Goal: Task Accomplishment & Management: Manage account settings

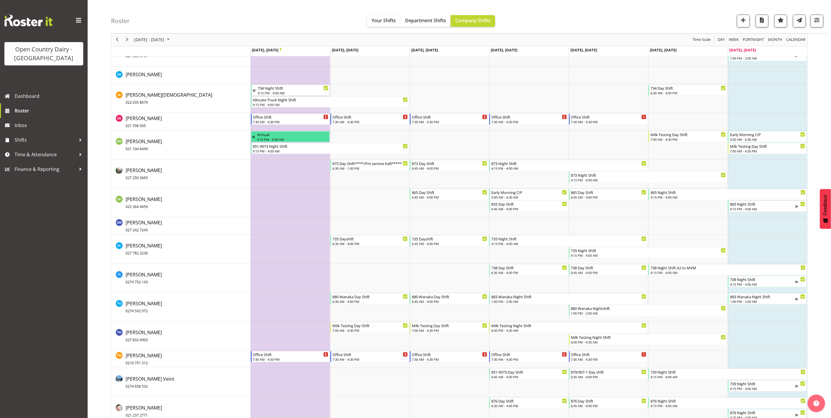
scroll to position [3523, 0]
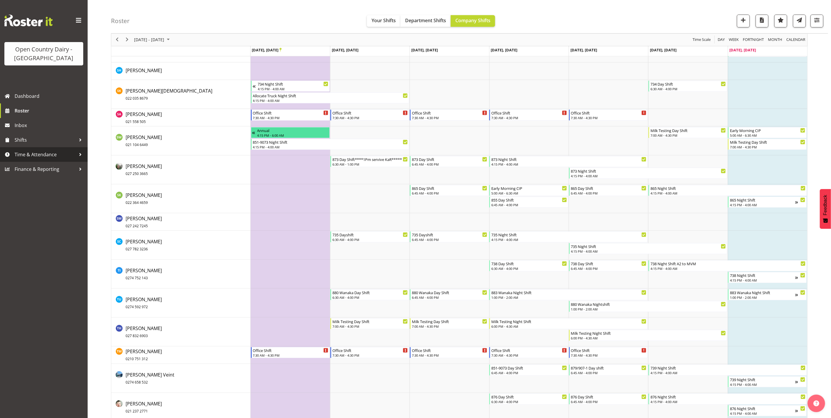
click at [32, 154] on span "Time & Attendance" at bounding box center [45, 154] width 61 height 9
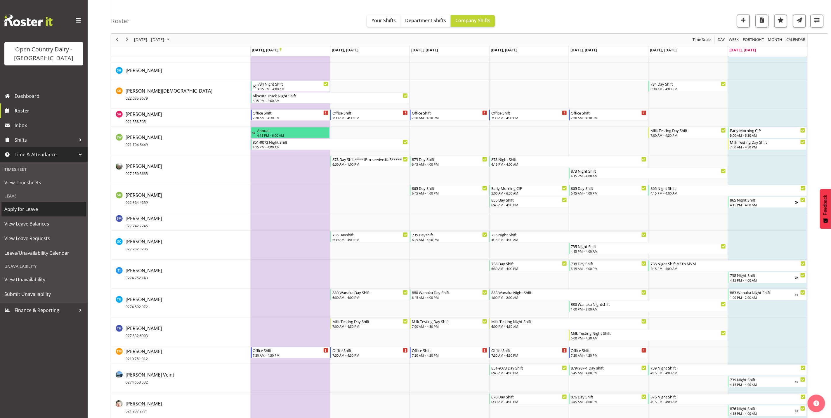
click at [29, 211] on span "Apply for Leave" at bounding box center [43, 209] width 79 height 9
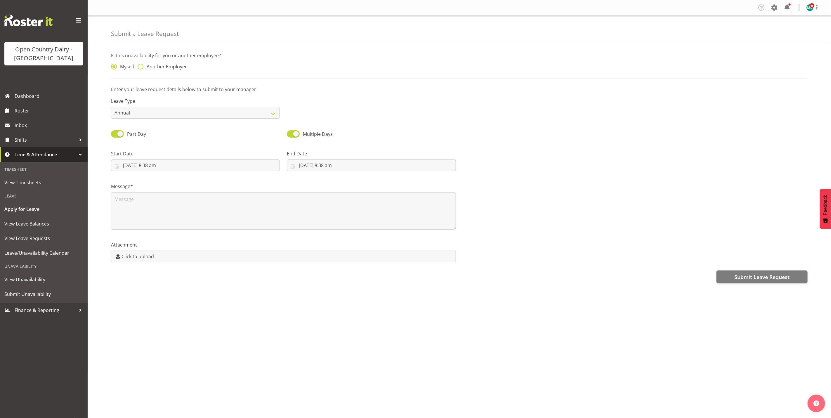
click at [141, 68] on span at bounding box center [141, 67] width 6 height 6
click at [141, 68] on input "Another Employee" at bounding box center [140, 67] width 4 height 4
radio input "true"
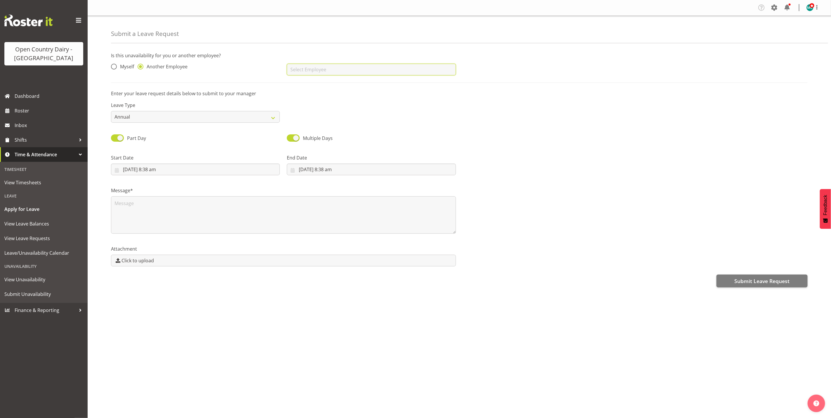
click at [312, 69] on input "text" at bounding box center [371, 70] width 169 height 12
click at [317, 86] on span "[PERSON_NAME]" at bounding box center [309, 84] width 36 height 6
type input "[PERSON_NAME]"
click at [156, 120] on select "Annual Sick Leave Without Pay Bereavement Domestic Violence Parental Jury Servi…" at bounding box center [195, 117] width 169 height 12
select select "Sick"
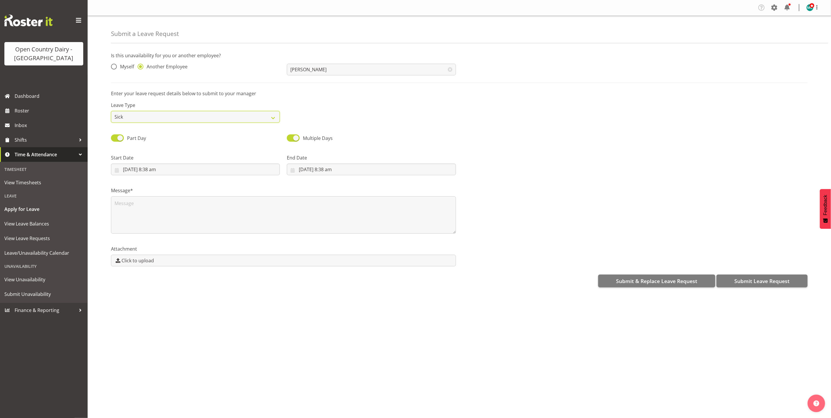
click at [111, 111] on select "Annual Sick Leave Without Pay Bereavement Domestic Violence Parental Jury Servi…" at bounding box center [195, 117] width 169 height 12
click at [147, 171] on input "29/09/2025, 8:38 am" at bounding box center [195, 170] width 169 height 12
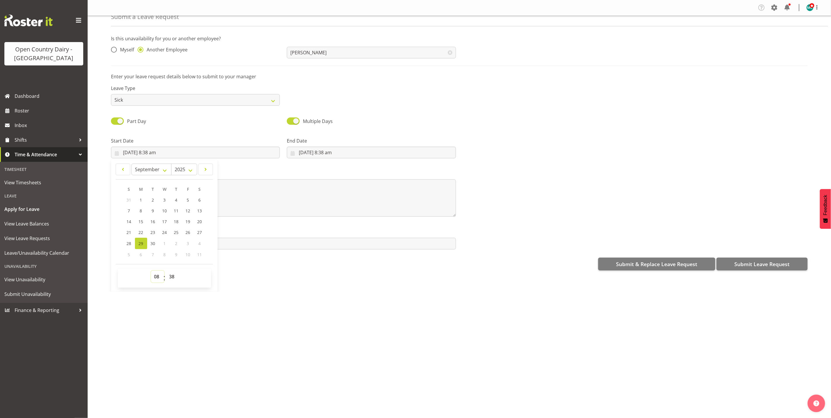
click at [156, 275] on select "00 01 02 03 04 05 06 07 08 09 10 11 12 13 14 15 16 17 18 19 20 21 22 23" at bounding box center [157, 277] width 13 height 12
select select "16"
click at [151, 271] on select "00 01 02 03 04 05 06 07 08 09 10 11 12 13 14 15 16 17 18 19 20 21 22 23" at bounding box center [157, 277] width 13 height 12
type input "29/09/2025, 4:38 pm"
click at [173, 279] on select "00 01 02 03 04 05 06 07 08 09 10 11 12 13 14 15 16 17 18 19 20 21 22 23 24 25 2…" at bounding box center [172, 277] width 13 height 12
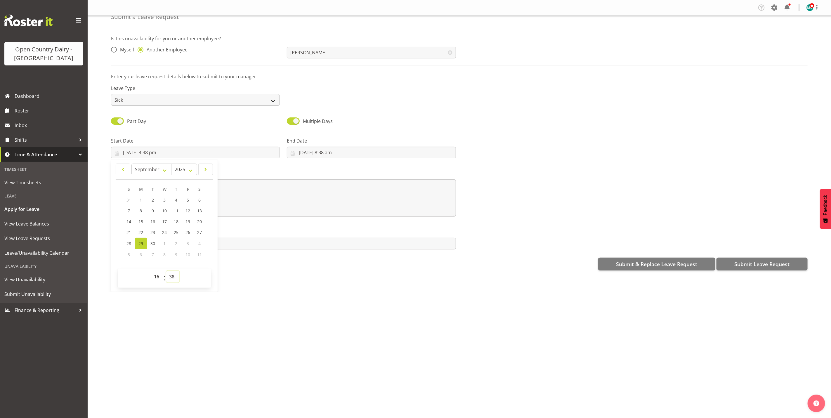
select select "0"
click at [166, 271] on select "00 01 02 03 04 05 06 07 08 09 10 11 12 13 14 15 16 17 18 19 20 21 22 23 24 25 2…" at bounding box center [172, 277] width 13 height 12
type input "29/09/2025, 4:00 pm"
click at [270, 325] on div "Company Settings Roles & Skills Tasks Jobs Employees Locations & Departments Ac…" at bounding box center [459, 209] width 743 height 418
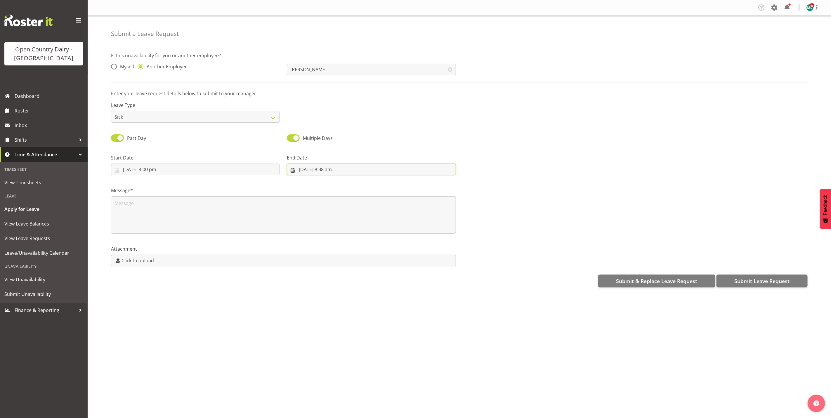
click at [331, 169] on input "29/09/2025, 8:38 am" at bounding box center [371, 170] width 169 height 12
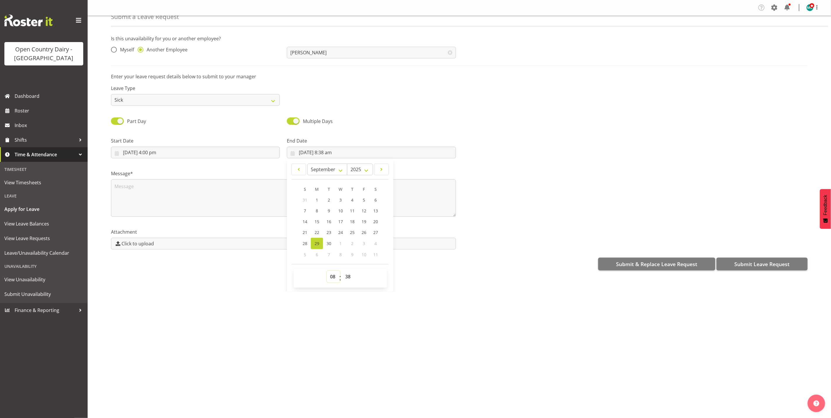
click at [330, 279] on select "00 01 02 03 04 05 06 07 08 09 10 11 12 13 14 15 16 17 18 19 20 21 22 23" at bounding box center [333, 277] width 13 height 12
click at [300, 153] on input "29/09/2025, 8:38 am" at bounding box center [371, 153] width 169 height 12
click at [339, 242] on span "1" at bounding box center [340, 244] width 2 height 6
click at [341, 164] on select "January February March April May June July August September October November De…" at bounding box center [327, 170] width 40 height 12
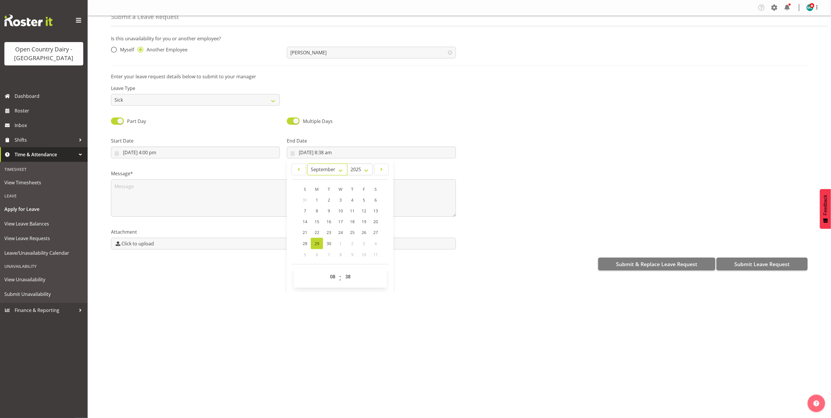
select select "9"
click at [307, 164] on select "January February March April May June July August September October November De…" at bounding box center [327, 170] width 40 height 12
click at [338, 199] on link "1" at bounding box center [341, 199] width 12 height 11
type input "1/10/2025, 8:38 am"
click at [331, 280] on select "00 01 02 03 04 05 06 07 08 09 10 11 12 13 14 15 16 17 18 19 20 21 22 23" at bounding box center [333, 277] width 13 height 12
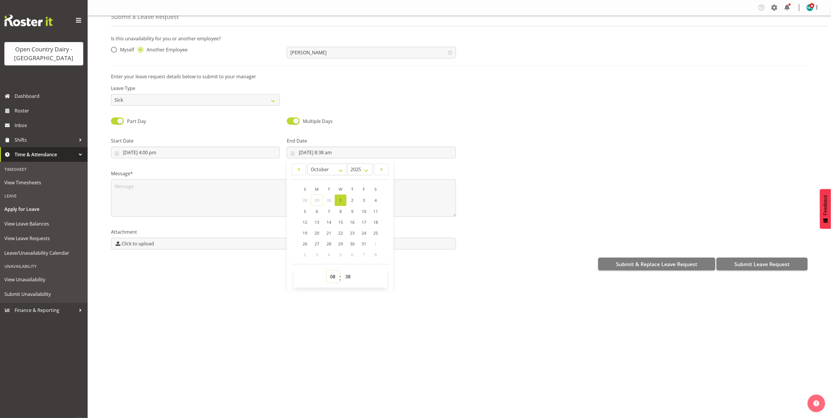
select select "6"
click at [327, 271] on select "00 01 02 03 04 05 06 07 08 09 10 11 12 13 14 15 16 17 18 19 20 21 22 23" at bounding box center [333, 277] width 13 height 12
type input "1/10/2025, 6:38 am"
drag, startPoint x: 348, startPoint y: 279, endPoint x: 348, endPoint y: 271, distance: 7.9
click at [348, 279] on select "00 01 02 03 04 05 06 07 08 09 10 11 12 13 14 15 16 17 18 19 20 21 22 23 24 25 2…" at bounding box center [348, 277] width 13 height 12
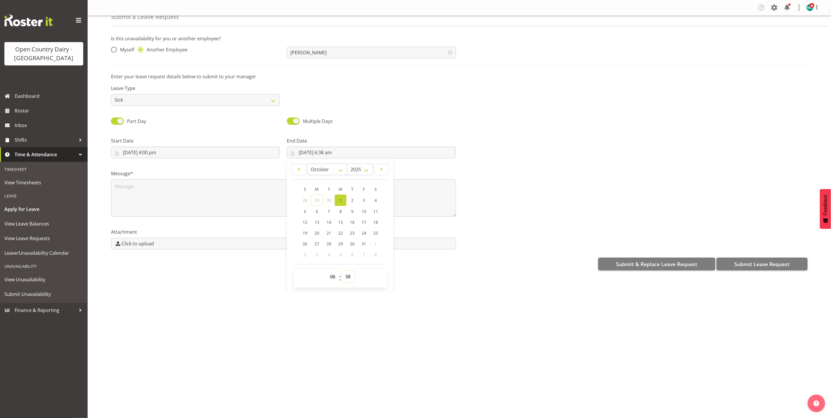
select select "0"
click at [342, 271] on select "00 01 02 03 04 05 06 07 08 09 10 11 12 13 14 15 16 17 18 19 20 21 22 23 24 25 2…" at bounding box center [348, 277] width 13 height 12
type input "1/10/2025, 6:00 am"
drag, startPoint x: 300, startPoint y: 328, endPoint x: 281, endPoint y: 298, distance: 35.5
click at [298, 325] on div "Company Settings Roles & Skills Tasks Jobs Employees Locations & Departments Ac…" at bounding box center [459, 209] width 743 height 418
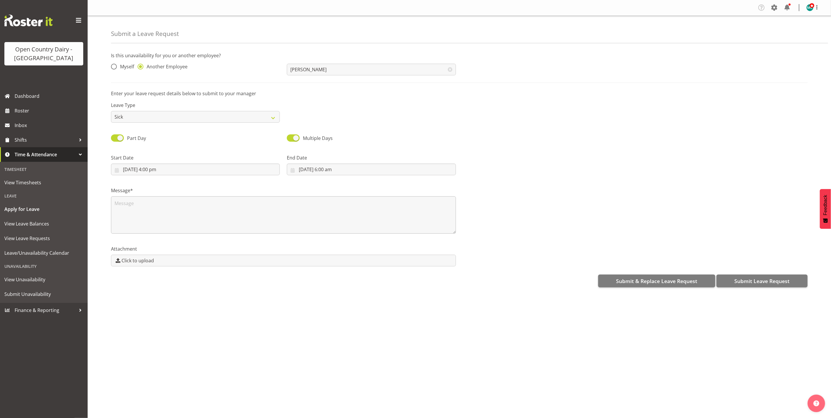
scroll to position [0, 0]
click at [167, 193] on label "Message*" at bounding box center [283, 190] width 345 height 7
click at [166, 209] on textarea at bounding box center [283, 214] width 345 height 37
type textarea "S"
type textarea "F"
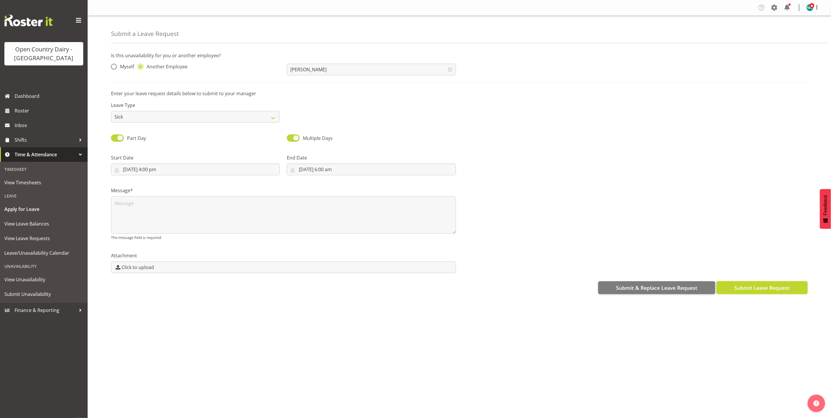
click at [762, 290] on span "Submit Leave Request" at bounding box center [761, 288] width 55 height 8
click at [756, 288] on span "Submit Leave Request" at bounding box center [761, 288] width 55 height 8
click at [766, 289] on span "Submit Leave Request" at bounding box center [761, 288] width 55 height 8
click at [757, 289] on span "Submit Leave Request" at bounding box center [761, 288] width 55 height 8
click at [246, 202] on textarea at bounding box center [283, 214] width 345 height 37
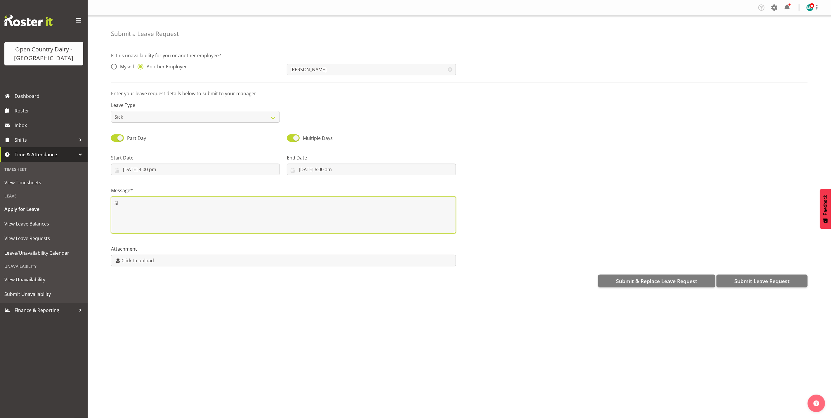
type textarea "S"
type textarea "Family support"
click at [781, 281] on span "Submit Leave Request" at bounding box center [761, 281] width 55 height 8
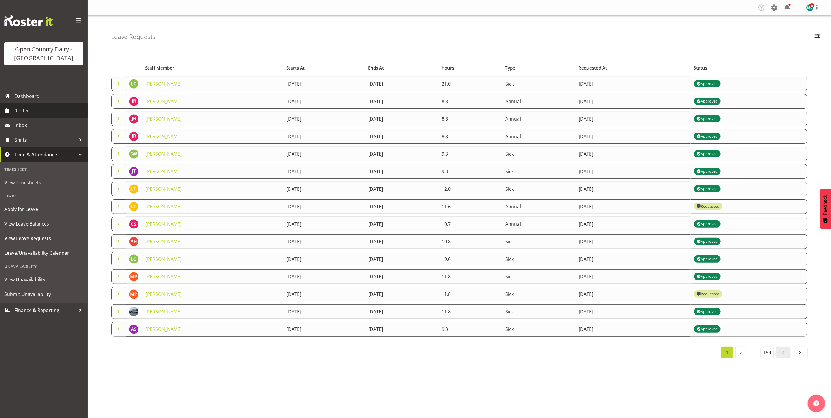
click at [23, 112] on span "Roster" at bounding box center [50, 110] width 70 height 9
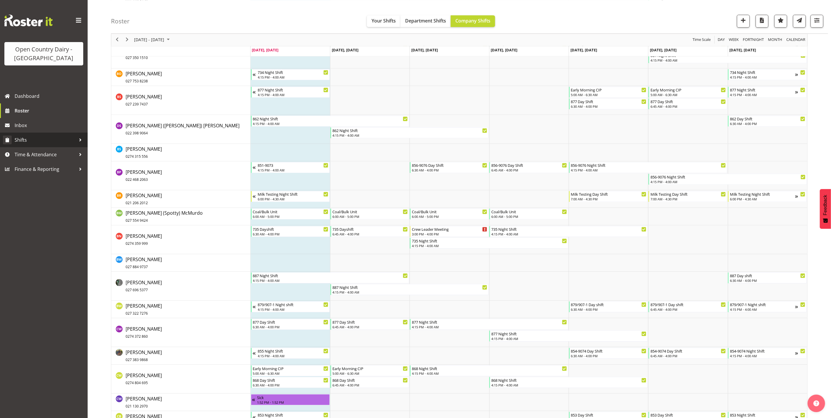
scroll to position [657, 0]
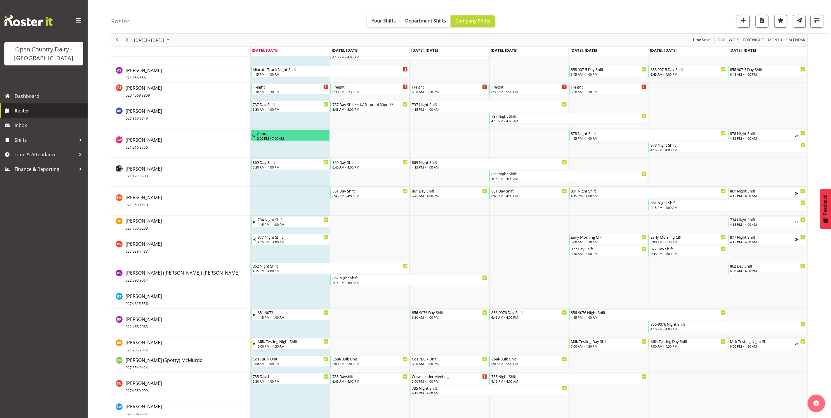
click at [25, 110] on span "Roster" at bounding box center [50, 110] width 70 height 9
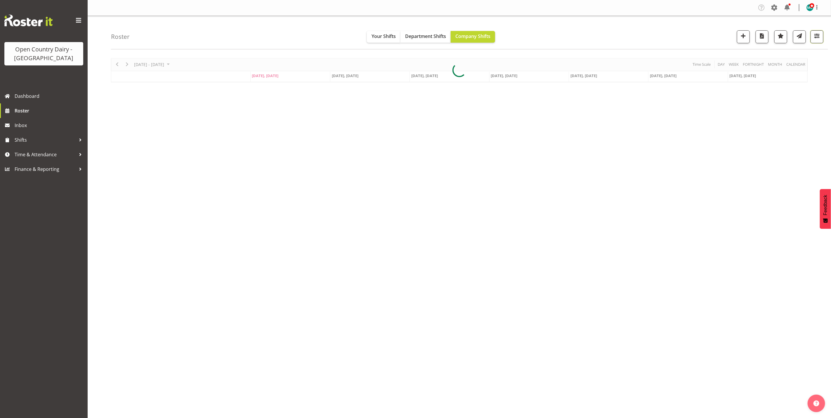
click at [820, 37] on span "button" at bounding box center [817, 36] width 8 height 8
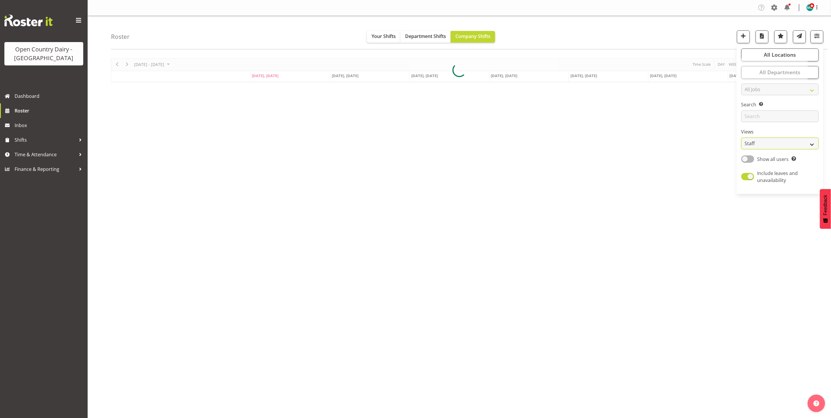
click at [774, 145] on select "Staff Role Shift - Horizontal Shift - Vertical Staff - Location" at bounding box center [779, 144] width 77 height 12
select select "shiftH"
click at [741, 138] on select "Staff Role Shift - Horizontal Shift - Vertical Staff - Location" at bounding box center [779, 144] width 77 height 12
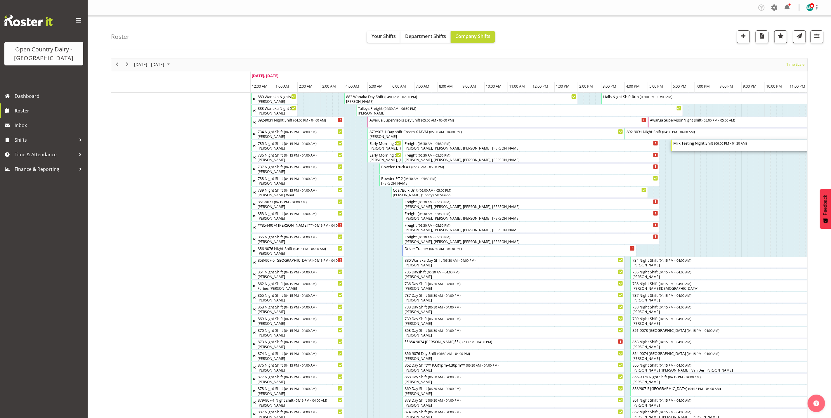
click at [697, 145] on div "Milk Testing Night Shift ( 06:00 PM - 04:30 AM )" at bounding box center [794, 143] width 242 height 6
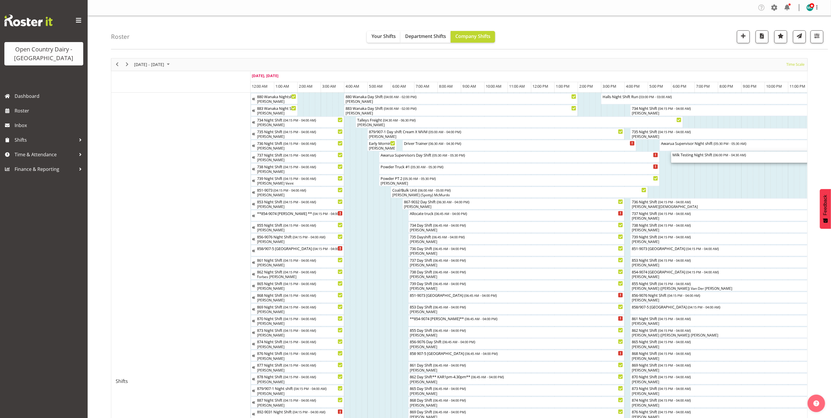
click at [697, 160] on div "Milk Testing Night Shift ( 06:00 PM - 04:30 AM )" at bounding box center [793, 157] width 243 height 11
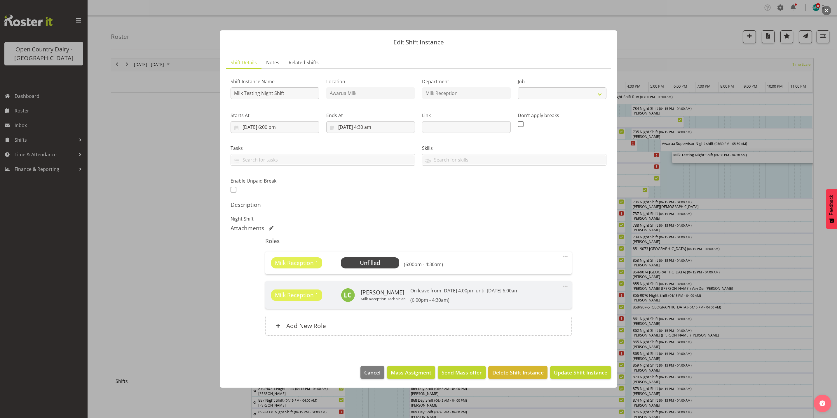
select select "10660"
click at [363, 262] on span "Select Employee" at bounding box center [370, 263] width 44 height 8
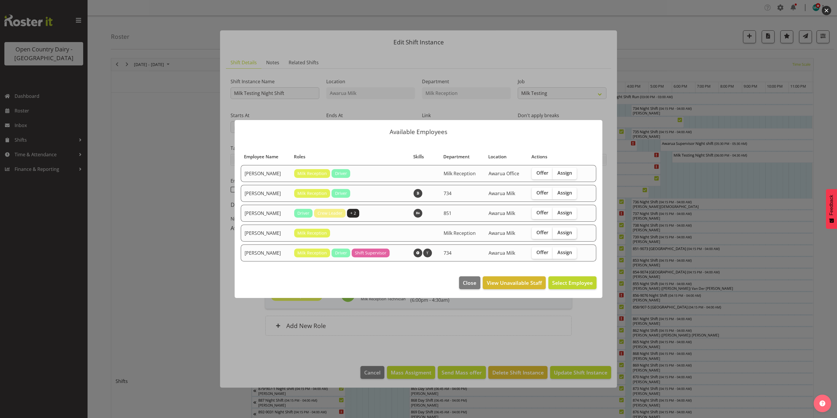
click at [562, 233] on span "Assign" at bounding box center [565, 233] width 15 height 6
click at [557, 233] on input "Assign" at bounding box center [555, 233] width 4 height 4
checkbox input "true"
click at [569, 284] on span "Assign Teresa Hardegger" at bounding box center [563, 282] width 59 height 7
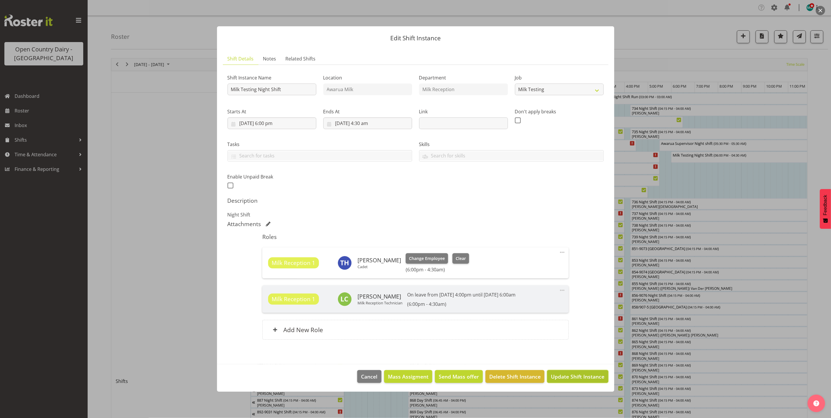
click at [578, 376] on span "Update Shift Instance" at bounding box center [577, 377] width 53 height 8
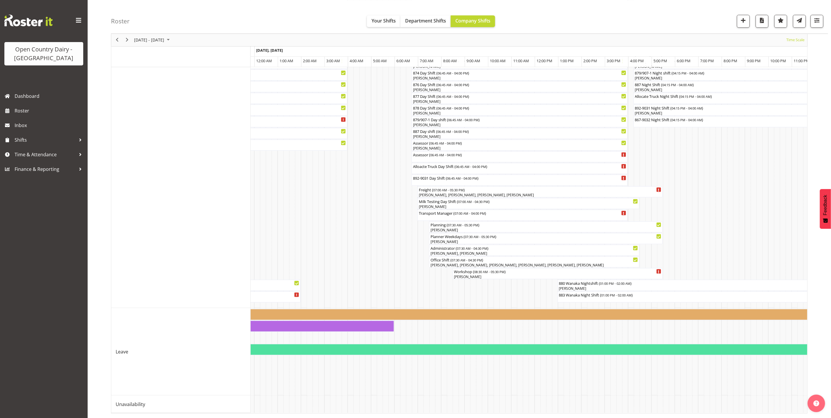
scroll to position [0, 1352]
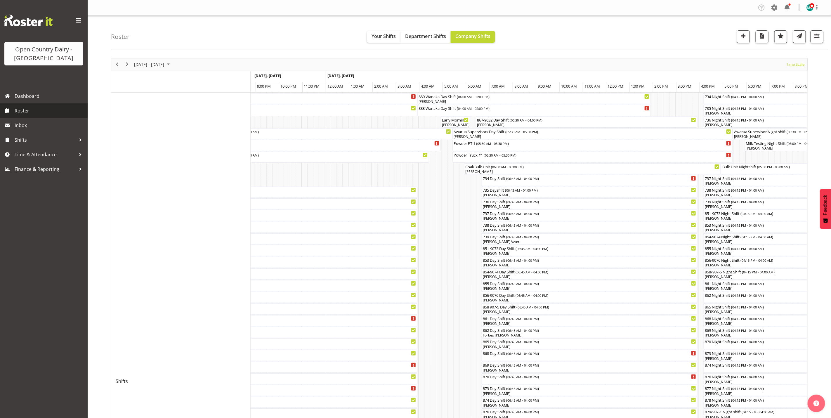
click at [20, 108] on span "Roster" at bounding box center [50, 110] width 70 height 9
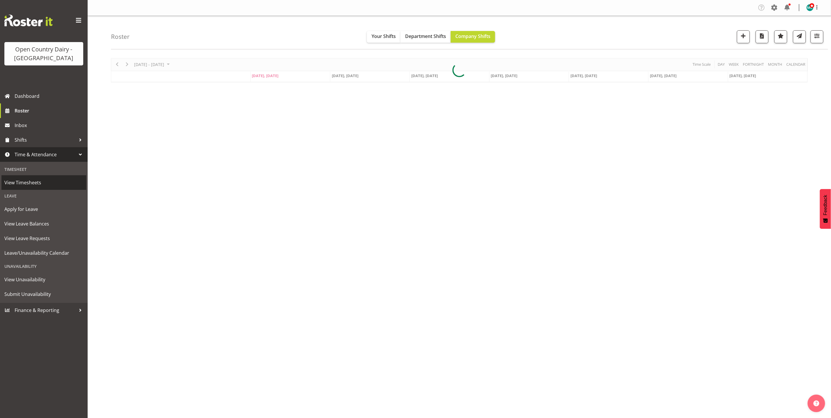
click at [28, 181] on span "View Timesheets" at bounding box center [43, 182] width 79 height 9
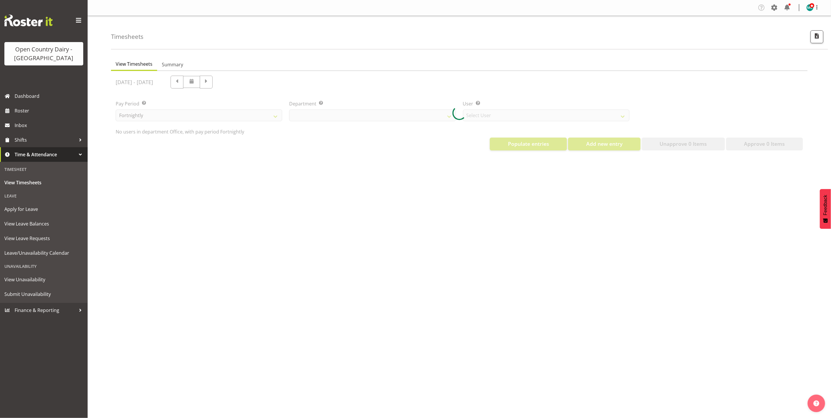
select select "699"
select select "8449"
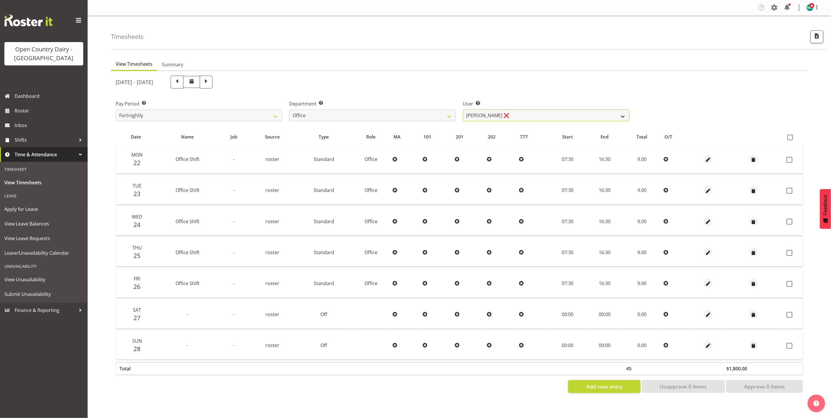
click at [519, 111] on select "[PERSON_NAME] ❌ [PERSON_NAME] ❌ [PERSON_NAME] ❌ [PERSON_NAME] ❌ [PERSON_NAME] ❌…" at bounding box center [546, 116] width 166 height 12
click at [388, 113] on select "734 735 736 737 738 739 851 853 854 855 856 858 861 862 865 867-9032 868 869 87…" at bounding box center [372, 116] width 166 height 12
select select "905"
click at [289, 110] on select "734 735 736 737 738 739 851 853 854 855 856 858 861 862 865 867-9032 868 869 87…" at bounding box center [372, 116] width 166 height 12
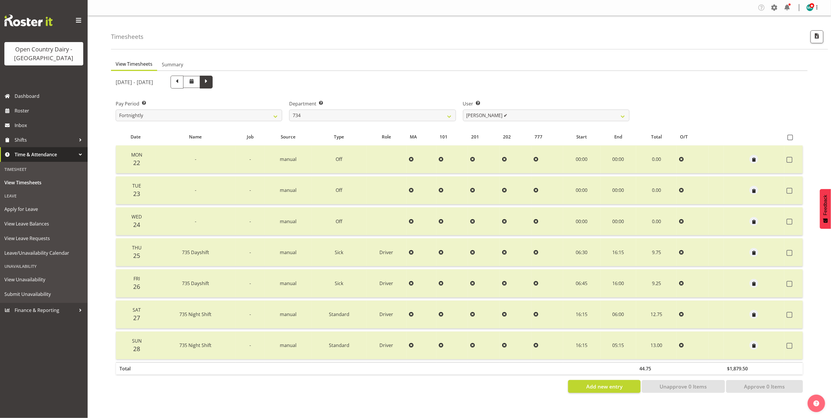
click at [210, 83] on span at bounding box center [206, 82] width 8 height 8
select select
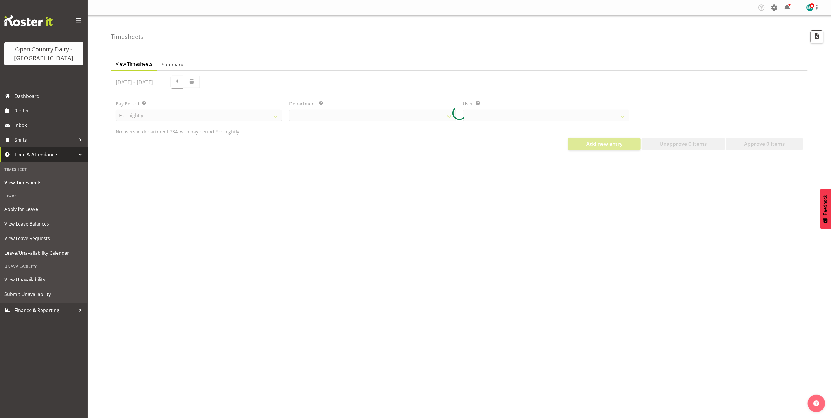
click at [222, 87] on div at bounding box center [459, 113] width 696 height 84
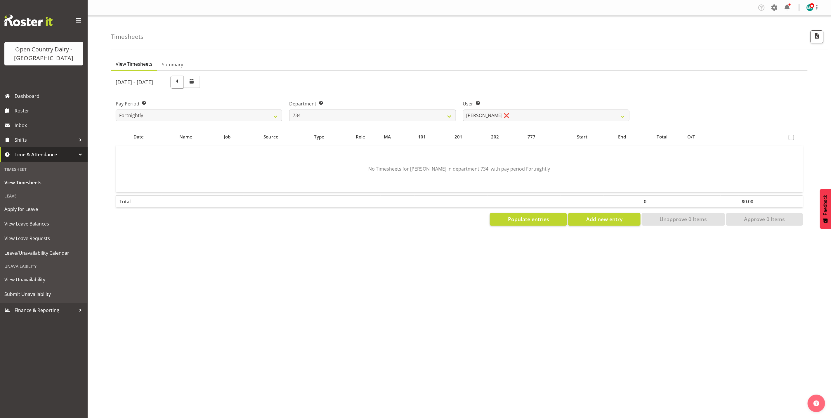
click at [225, 81] on div at bounding box center [459, 150] width 696 height 159
click at [181, 81] on span at bounding box center [177, 82] width 8 height 8
select select
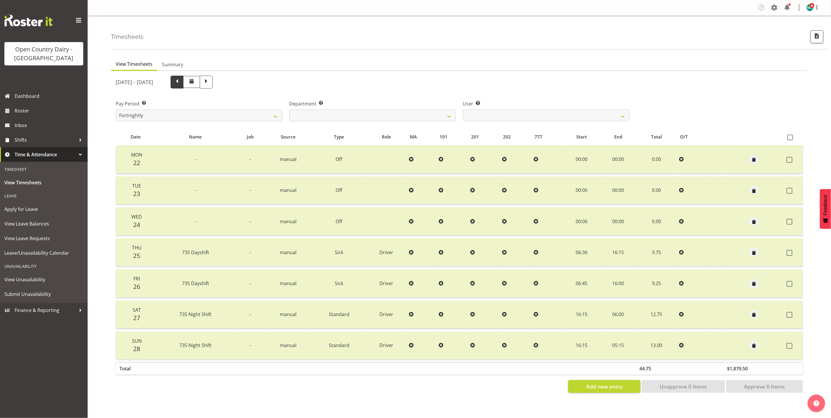
click at [181, 82] on span at bounding box center [177, 82] width 8 height 8
select select
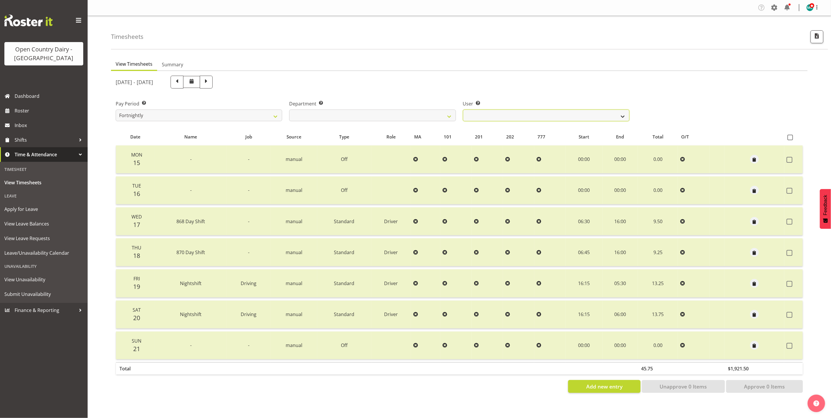
click at [511, 115] on select "Justin Spicer ✔ Ryan Thompson ✔ Tracey Chittock ✔ Zachary Shanks ✔" at bounding box center [546, 116] width 166 height 12
select select "11220"
click at [463, 110] on select "Justin Spicer ✔ Ryan Thompson ✔ Tracey Chittock ✔ Zachary Shanks ✔" at bounding box center [546, 116] width 166 height 12
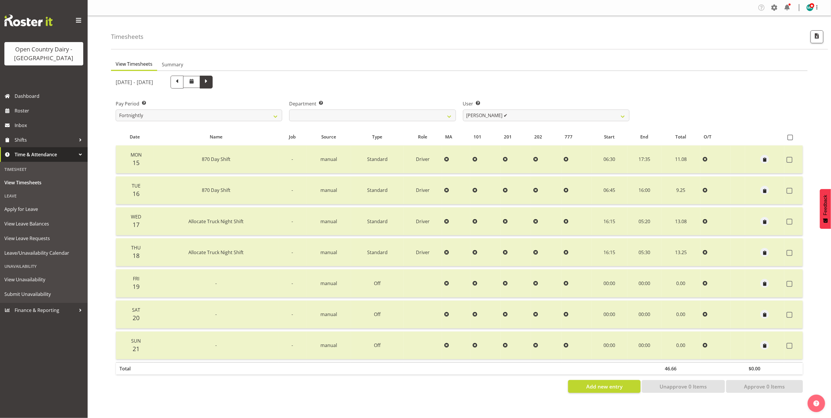
click at [210, 82] on span at bounding box center [206, 82] width 8 height 8
select select
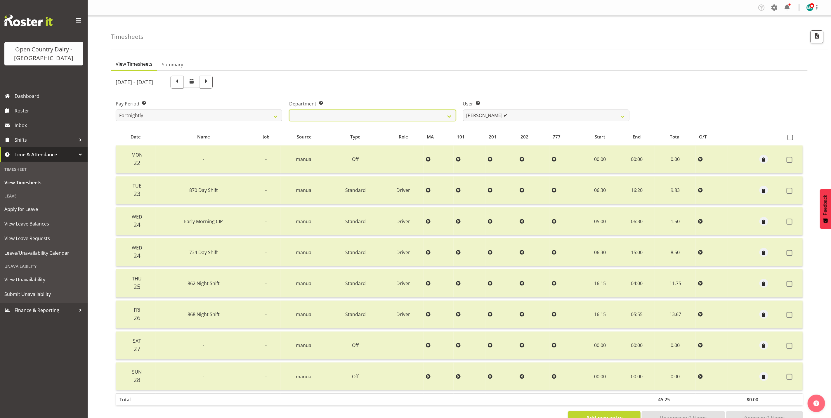
click at [384, 121] on select "734 735 736 737 738 739 851 853 854 855 856 858 861 862 865 867-9032 868 869 87…" at bounding box center [372, 116] width 166 height 12
click at [493, 113] on select "Justin Spicer ✔ Ryan Thompson ✔ Tracey Chittock ❌ Zachary Shanks ✔" at bounding box center [546, 116] width 166 height 12
select select "9998"
click at [463, 110] on select "Justin Spicer ✔ Ryan Thompson ✔ Tracey Chittock ❌ Zachary Shanks ✔" at bounding box center [546, 116] width 166 height 12
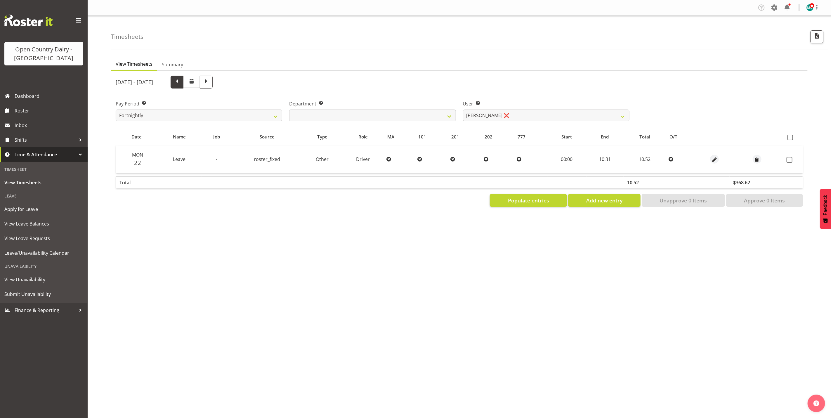
click at [181, 84] on span at bounding box center [177, 82] width 8 height 8
select select
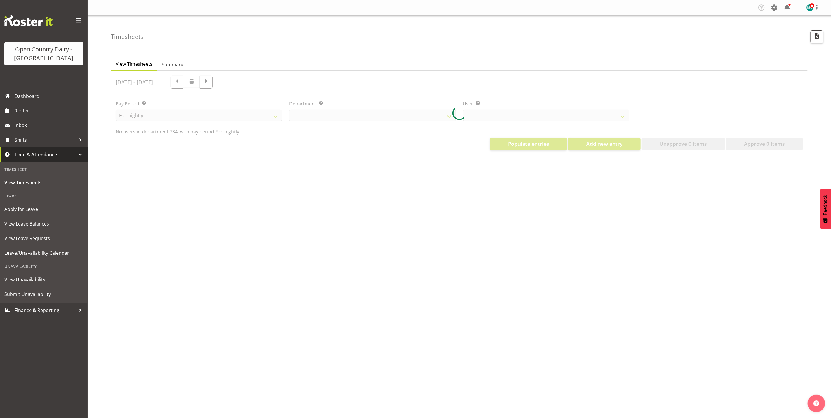
select select "9998"
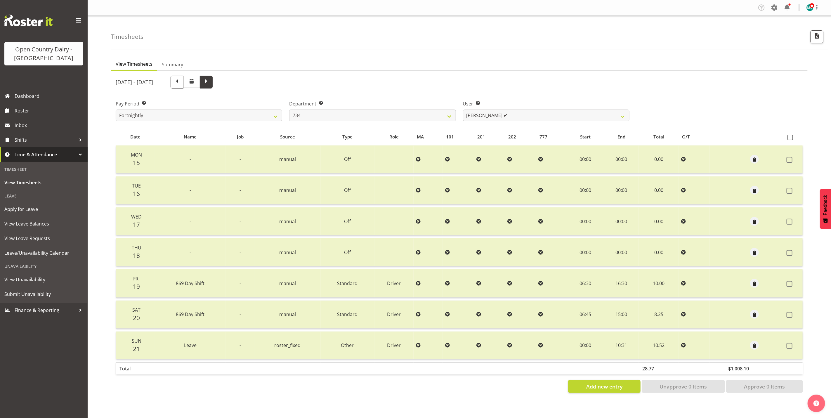
click at [210, 84] on span at bounding box center [206, 82] width 8 height 8
select select
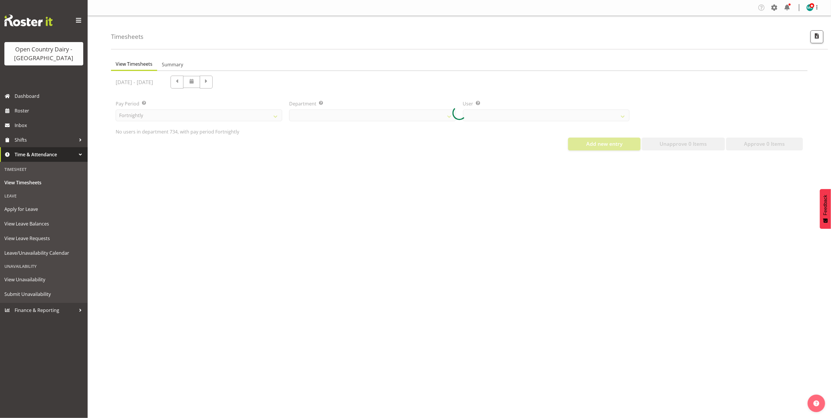
select select "9998"
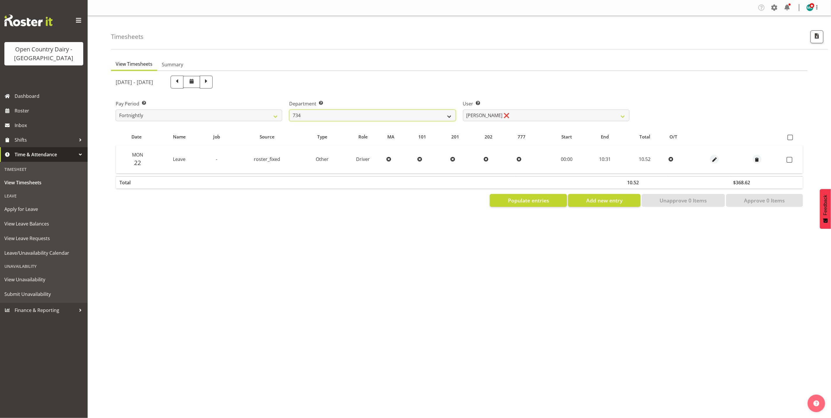
click at [331, 116] on select "734 735 736 737 738 739 851 853 854 855 856 858 861 862 865 867-9032 868 869 87…" at bounding box center [372, 116] width 166 height 12
select select "909"
click at [289, 110] on select "734 735 736 737 738 739 851 853 854 855 856 858 861 862 865 867-9032 868 869 87…" at bounding box center [372, 116] width 166 height 12
select select "7397"
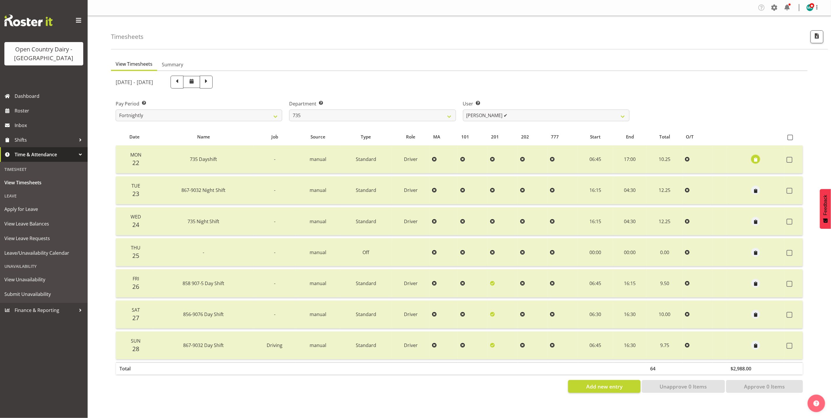
click at [756, 159] on span "button" at bounding box center [755, 160] width 7 height 7
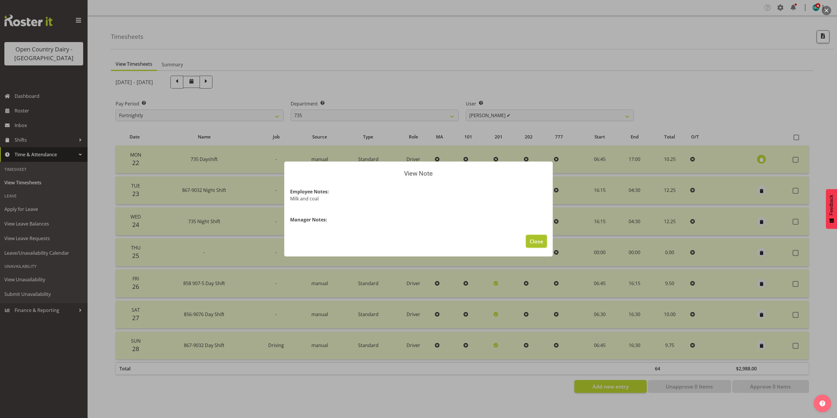
click at [540, 239] on span "Close" at bounding box center [536, 241] width 13 height 8
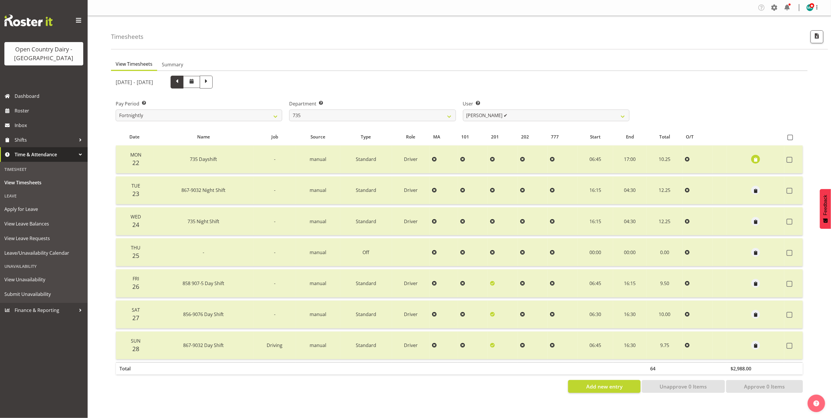
click at [181, 81] on span at bounding box center [177, 82] width 8 height 8
select select
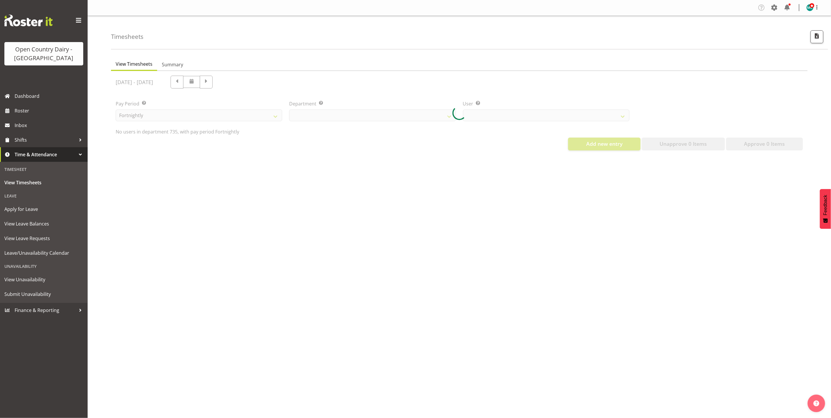
select select "909"
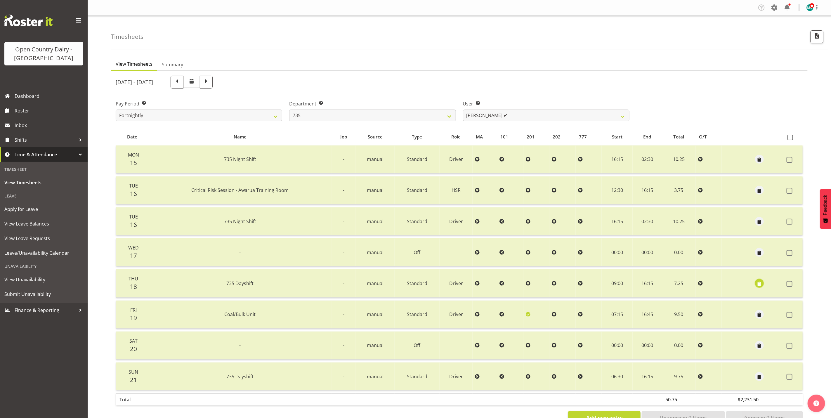
click at [760, 282] on span "button" at bounding box center [759, 283] width 7 height 7
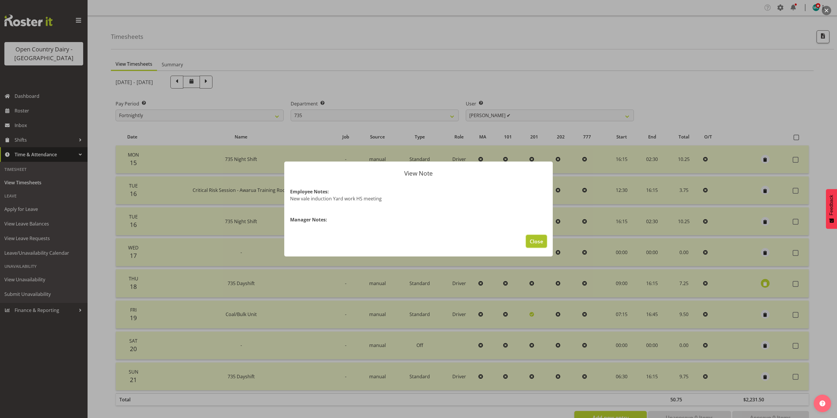
click at [539, 243] on span "Close" at bounding box center [536, 241] width 13 height 8
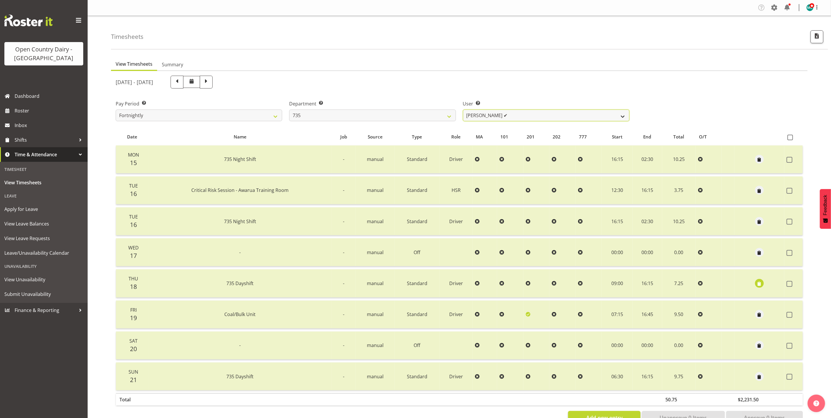
click at [537, 112] on select "Brian Neas ✔ Cherie Williams ❌ Christopher Sutherland ✔ Stuart Craig ✔" at bounding box center [546, 116] width 166 height 12
select select "10091"
click at [463, 110] on select "Brian Neas ✔ Cherie Williams ❌ Christopher Sutherland ✔ Stuart Craig ✔" at bounding box center [546, 116] width 166 height 12
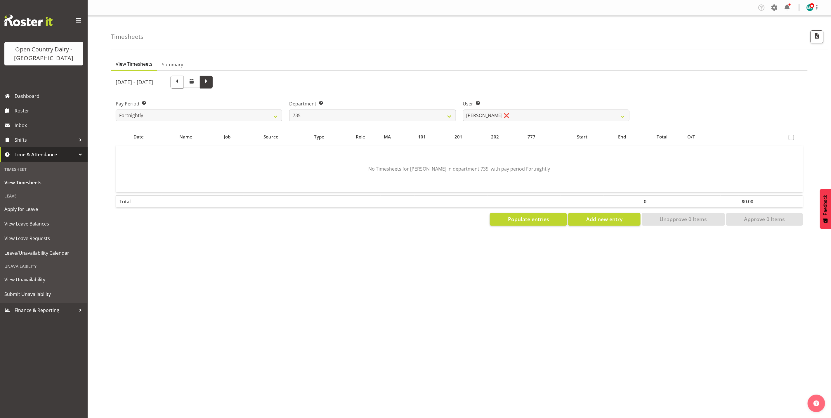
click at [210, 81] on span at bounding box center [206, 82] width 8 height 8
select select
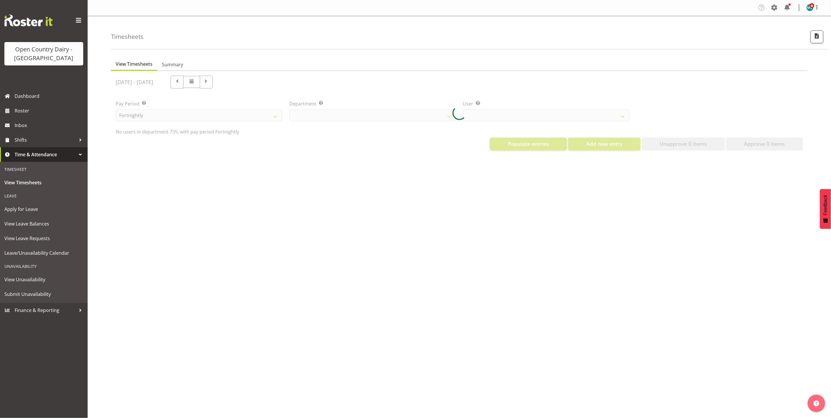
select select "909"
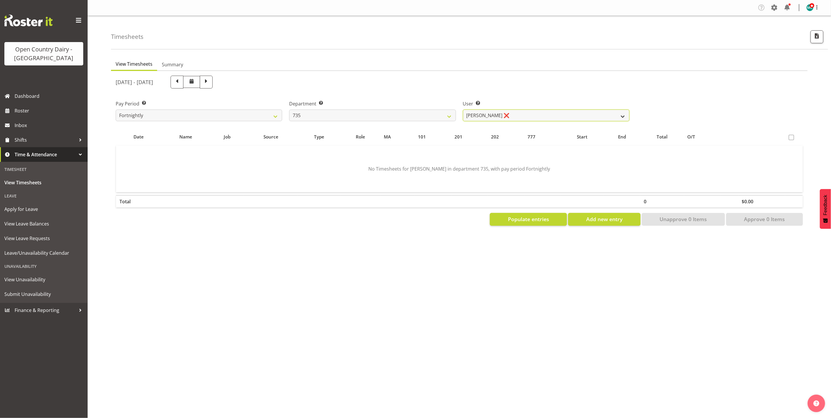
click at [538, 117] on select "Brian Neas ✔ Cherie Williams ❌ Christopher Sutherland ✔ Stuart Craig ✔" at bounding box center [546, 116] width 166 height 12
select select "9865"
click at [463, 110] on select "Brian Neas ✔ Cherie Williams ❌ Christopher Sutherland ✔ Stuart Craig ✔" at bounding box center [546, 116] width 166 height 12
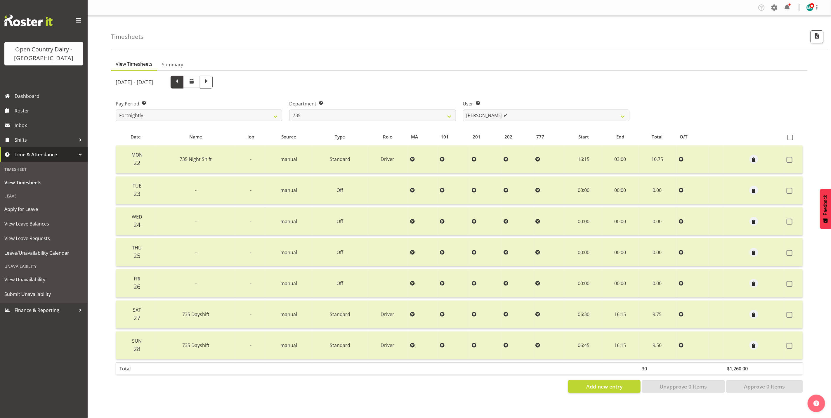
click at [181, 82] on span at bounding box center [177, 82] width 8 height 8
select select
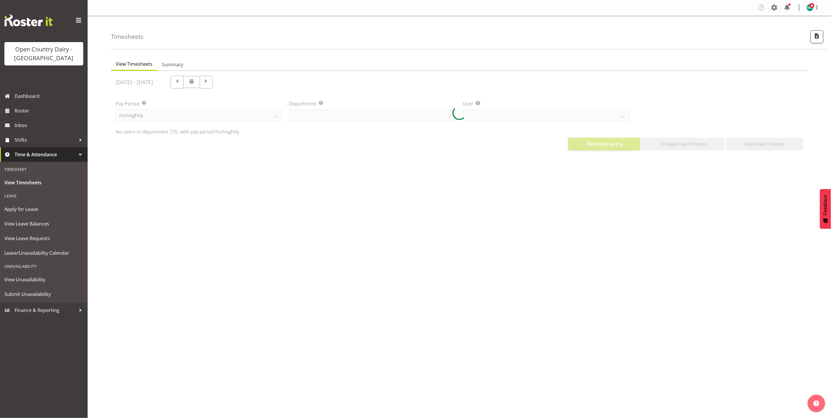
select select "909"
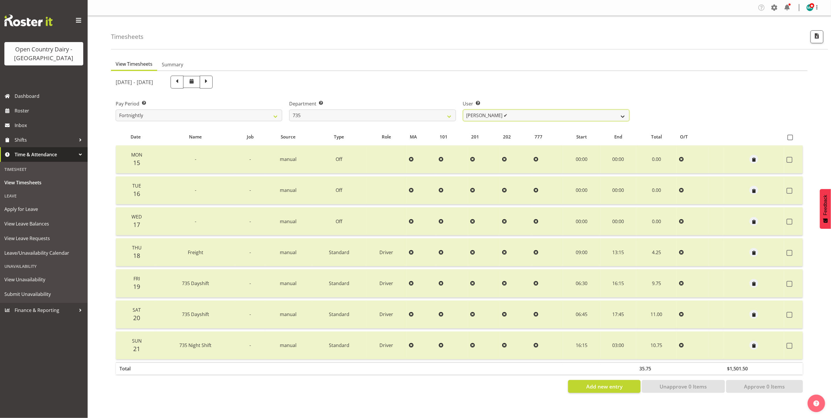
click at [525, 115] on select "Brian Neas ✔ Cherie Williams ❌ Christopher Sutherland ✔ Stuart Craig ✔" at bounding box center [546, 116] width 166 height 12
select select "9761"
click at [463, 110] on select "Brian Neas ✔ Cherie Williams ❌ Christopher Sutherland ✔ Stuart Craig ✔" at bounding box center [546, 116] width 166 height 12
click at [210, 83] on span at bounding box center [206, 82] width 8 height 8
select select
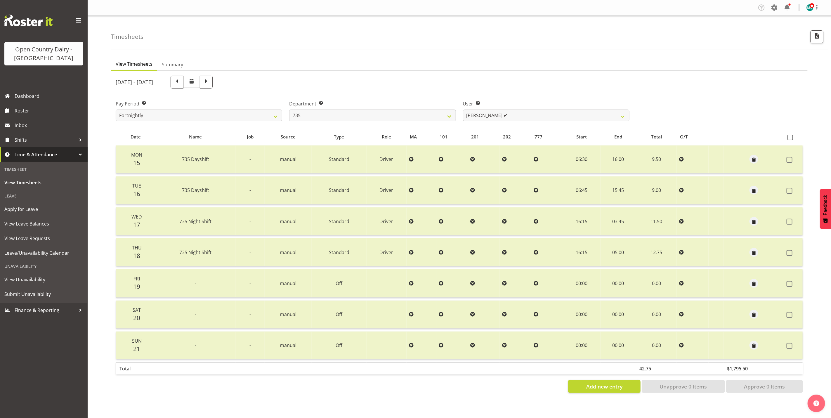
select select
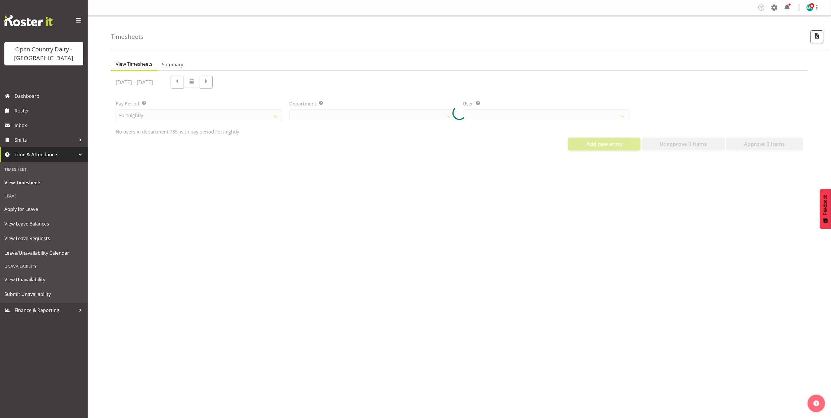
select select "909"
select select "9761"
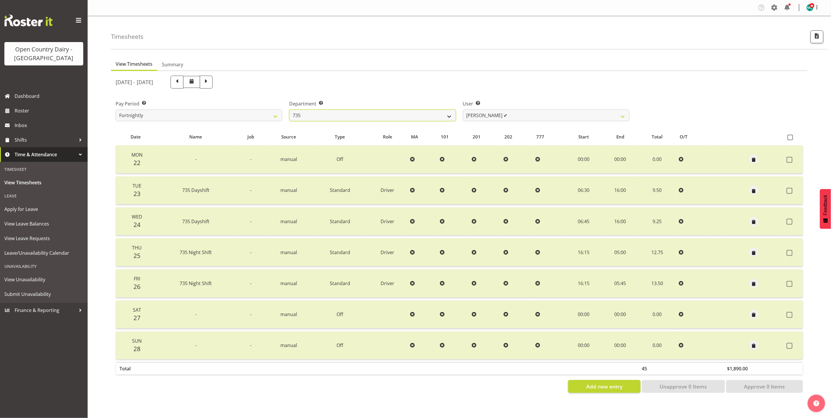
drag, startPoint x: 342, startPoint y: 116, endPoint x: 343, endPoint y: 119, distance: 3.0
click at [342, 116] on select "734 735 736 737 738 739 851 853 854 855 856 858 861 862 865 867-9032 868 869 87…" at bounding box center [372, 116] width 166 height 12
select select "906"
click at [289, 110] on select "734 735 736 737 738 739 851 853 854 855 856 858 861 862 865 867-9032 868 869 87…" at bounding box center [372, 116] width 166 height 12
select select "9849"
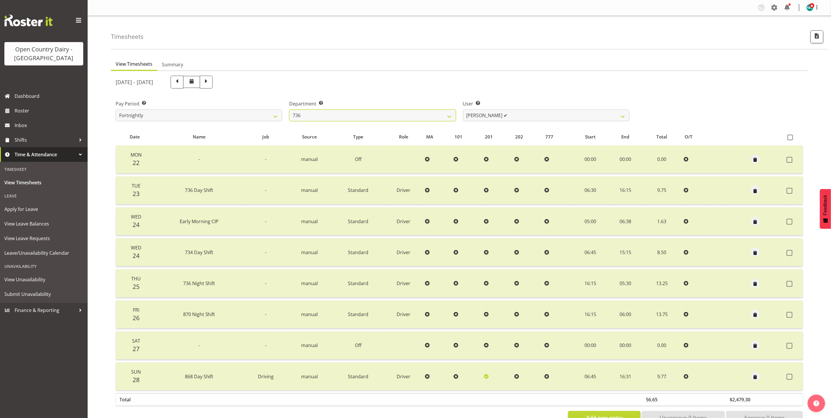
scroll to position [19, 0]
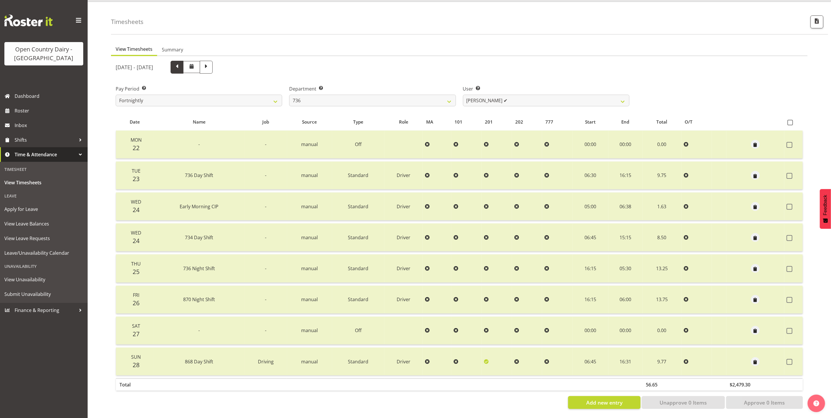
click at [181, 63] on span at bounding box center [177, 67] width 8 height 8
select select
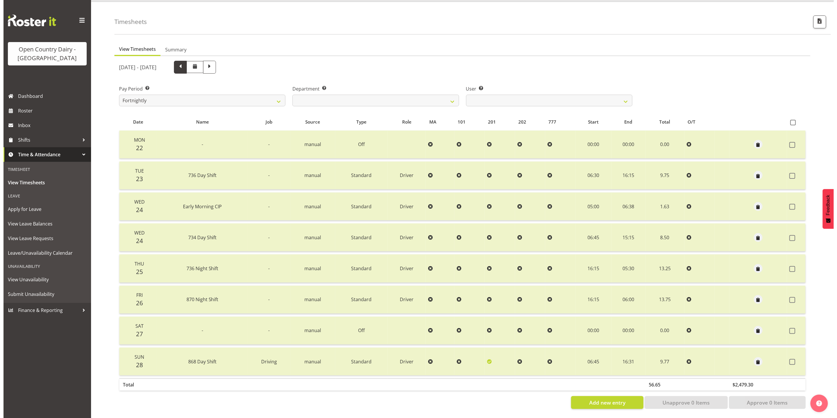
scroll to position [0, 0]
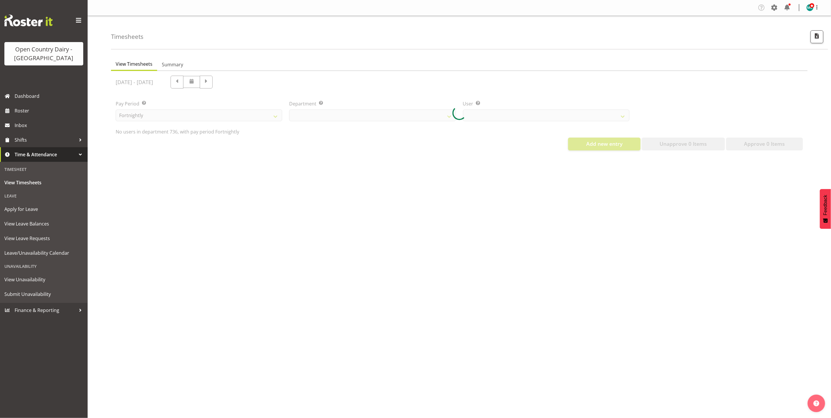
select select "906"
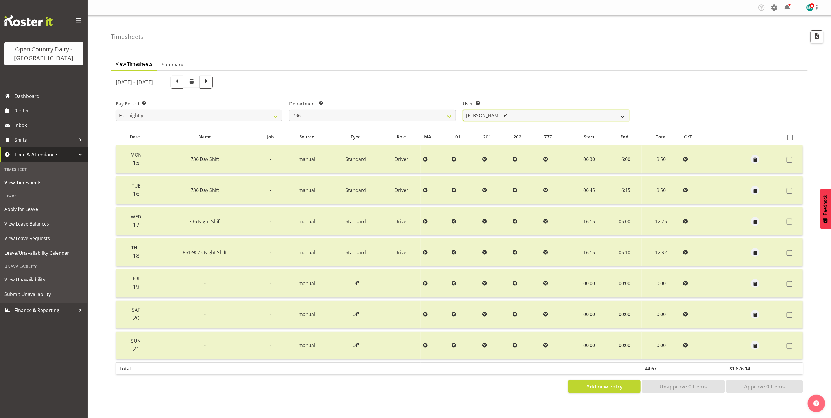
click at [559, 112] on select "Andy Van Brecht ✔ Gavin Hamilton ❌ Jamie Seaton ❌ Kerrod Ward ✔" at bounding box center [546, 116] width 166 height 12
select select "7419"
click at [463, 110] on select "Andy Van Brecht ✔ Gavin Hamilton ❌ Jamie Seaton ❌ Kerrod Ward ✔" at bounding box center [546, 116] width 166 height 12
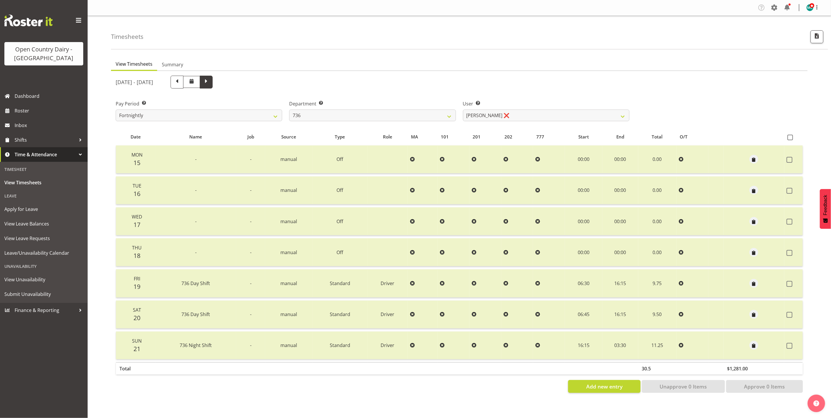
click at [210, 81] on span at bounding box center [206, 82] width 8 height 8
select select
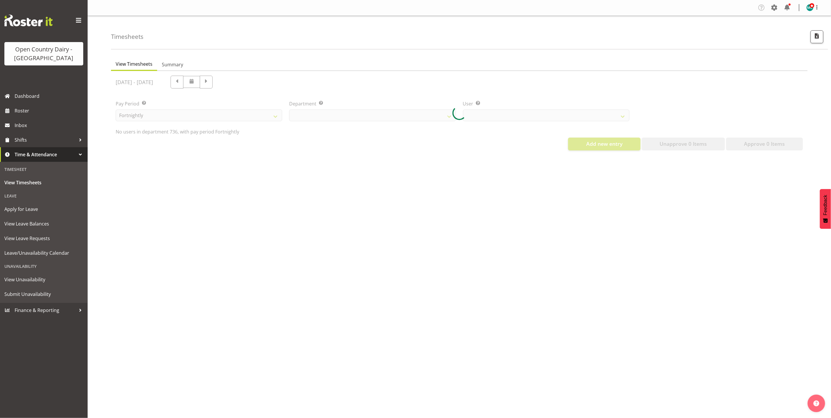
select select "906"
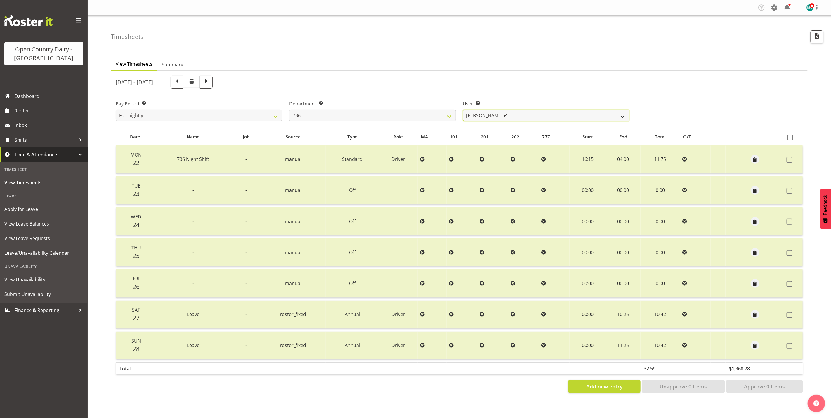
click at [520, 115] on select "Andy Van Brecht ✔ Gavin Hamilton ✔ Jamie Seaton ✔ Kerrod Ward ✔" at bounding box center [546, 116] width 166 height 12
click at [463, 110] on select "Andy Van Brecht ✔ Gavin Hamilton ✔ Jamie Seaton ✔ Kerrod Ward ✔" at bounding box center [546, 116] width 166 height 12
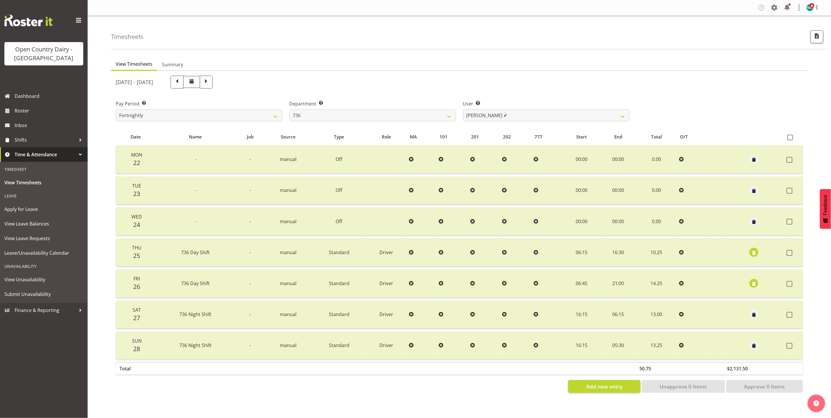
click at [754, 251] on span "button" at bounding box center [753, 252] width 7 height 7
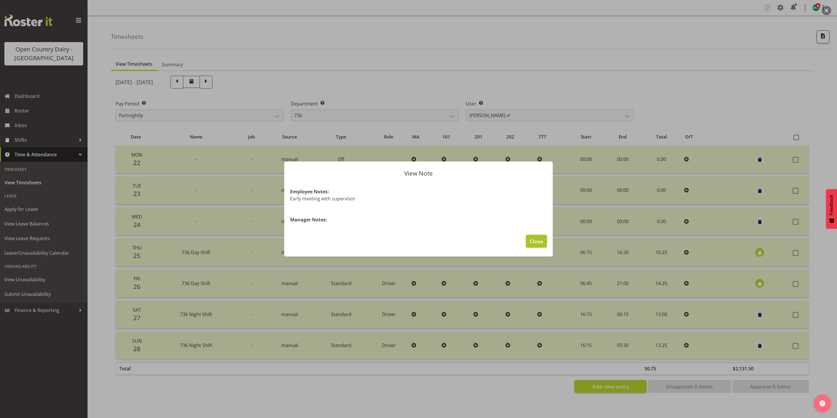
click at [535, 238] on span "Close" at bounding box center [536, 241] width 13 height 8
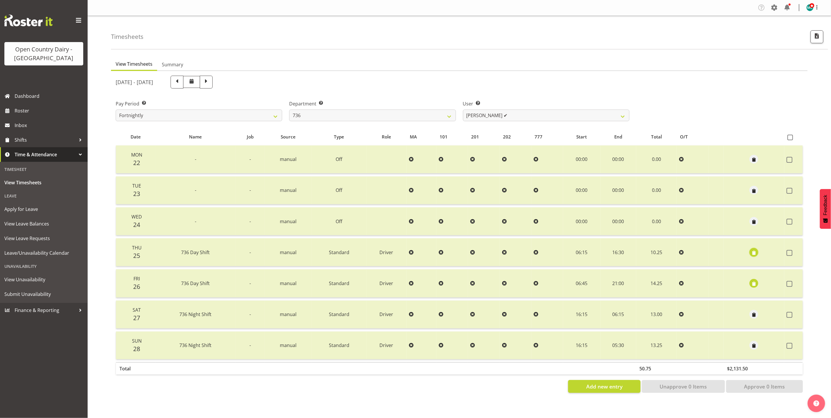
click at [751, 251] on span "button" at bounding box center [753, 252] width 7 height 7
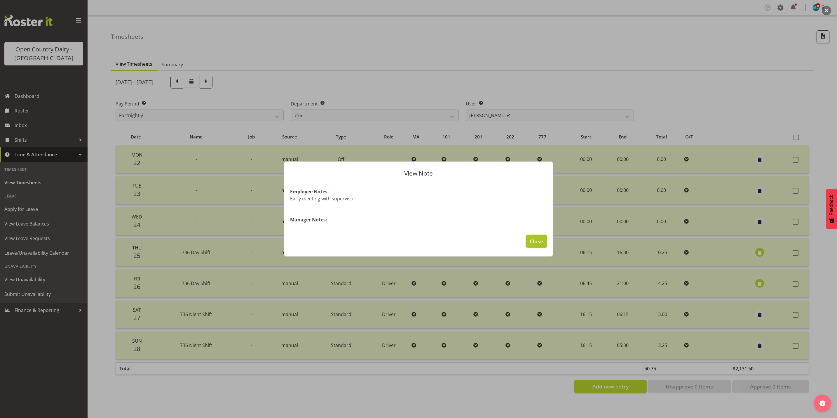
click at [536, 242] on span "Close" at bounding box center [536, 241] width 13 height 8
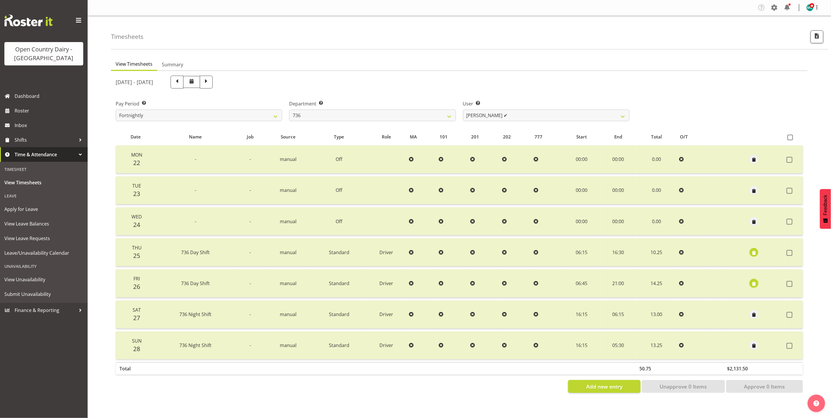
click at [753, 283] on span "button" at bounding box center [753, 283] width 7 height 7
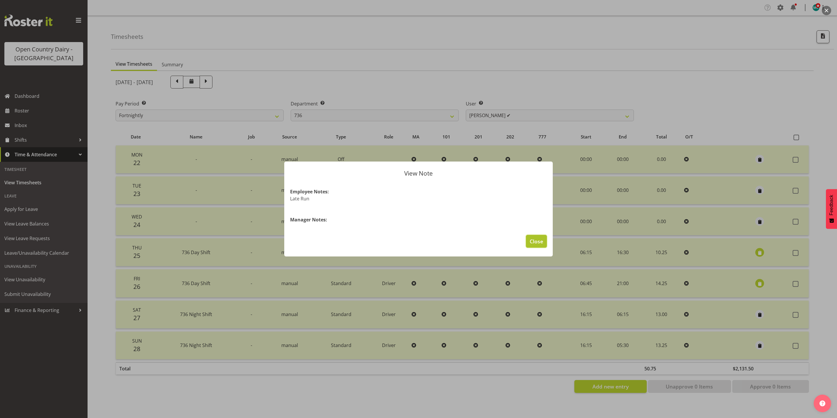
click at [538, 240] on span "Close" at bounding box center [536, 241] width 13 height 8
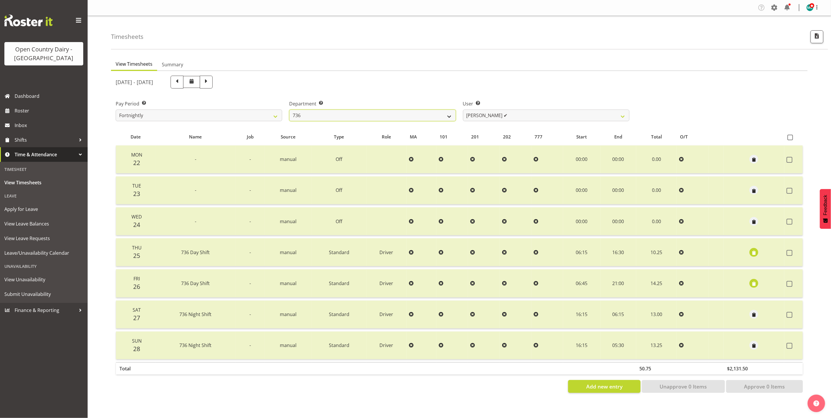
click at [382, 116] on select "734 735 736 737 738 739 851 853 854 855 856 858 861 862 865 867-9032 868 869 87…" at bounding box center [372, 116] width 166 height 12
click at [530, 117] on select "Andy Van Brecht ✔ Gavin Hamilton ✔ Jamie Seaton ✔ Kerrod Ward ✔" at bounding box center [546, 116] width 166 height 12
select select "11647"
click at [463, 110] on select "Andy Van Brecht ✔ Gavin Hamilton ✔ Jamie Seaton ✔ Kerrod Ward ✔" at bounding box center [546, 116] width 166 height 12
click at [181, 83] on span at bounding box center [177, 82] width 8 height 8
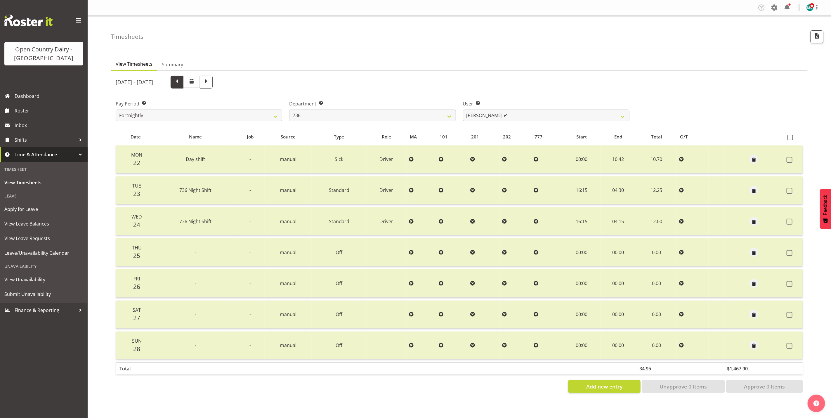
select select
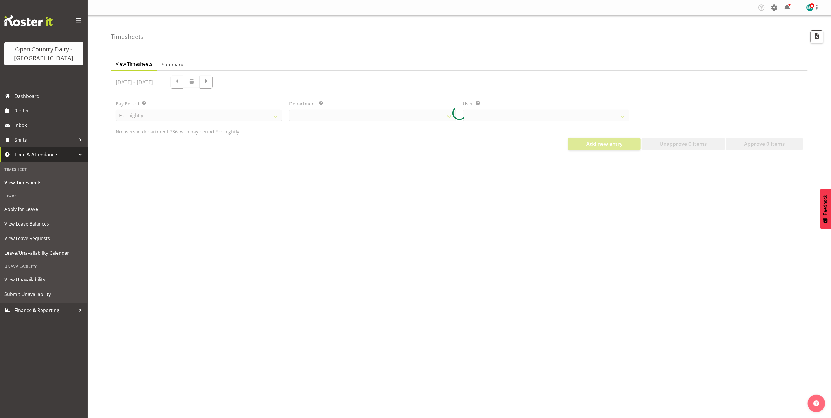
select select "906"
select select "11647"
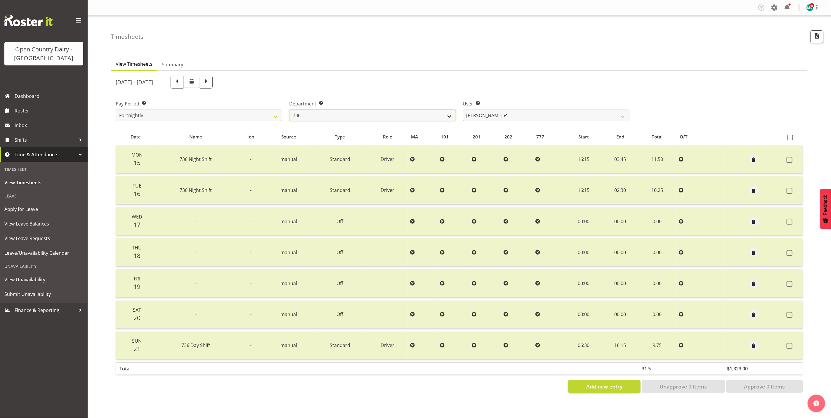
click at [419, 113] on select "734 735 736 737 738 739 851 853 854 855 856 858 861 862 865 867-9032 868 869 87…" at bounding box center [372, 116] width 166 height 12
select select "903"
click at [289, 110] on select "734 735 736 737 738 739 851 853 854 855 856 858 861 862 865 867-9032 868 869 87…" at bounding box center [372, 116] width 166 height 12
select select "10983"
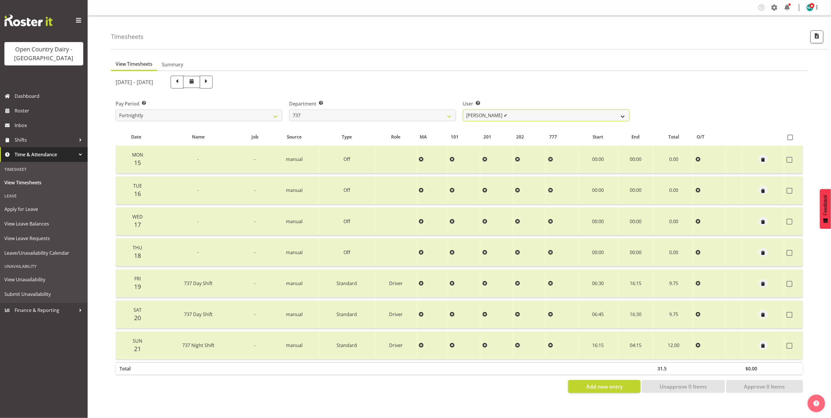
click at [518, 116] on select "Andrew Crawford ✔ Ashley Bragg ✔ Jack Townley ✔ Richard Turnbull ✔" at bounding box center [546, 116] width 166 height 12
click at [331, 112] on select "734 735 736 737 738 739 851 853 854 855 856 858 861 862 865 867-9032 868 869 87…" at bounding box center [372, 116] width 166 height 12
click at [289, 110] on select "734 735 736 737 738 739 851 853 854 855 856 858 861 862 865 867-9032 868 869 87…" at bounding box center [372, 116] width 166 height 12
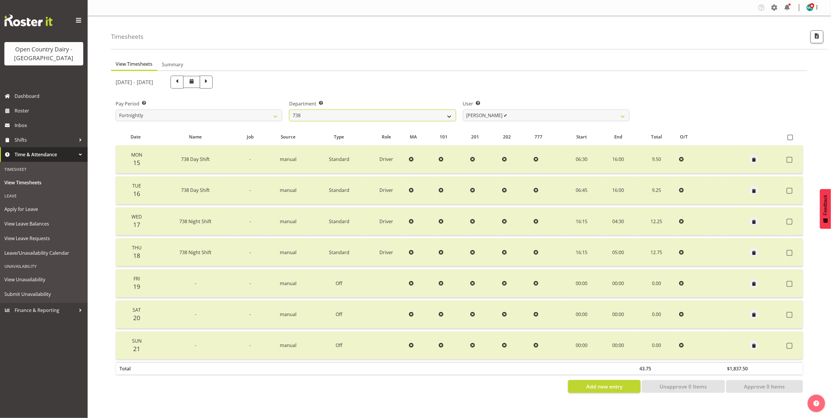
click at [411, 116] on select "734 735 736 737 738 739 851 853 854 855 856 858 861 862 865 867-9032 868 869 87…" at bounding box center [372, 116] width 166 height 12
click at [525, 110] on select "Christopher Gamble ✔ Marcy Tuuta ✔ Raymond Campbell ✔ Tama Irvine ✔" at bounding box center [546, 116] width 166 height 12
click at [335, 116] on select "734 735 736 737 738 739 851 853 854 855 856 858 861 862 865 867-9032 868 869 87…" at bounding box center [372, 116] width 166 height 12
click at [289, 110] on select "734 735 736 737 738 739 851 853 854 855 856 858 861 862 865 867-9032 868 869 87…" at bounding box center [372, 116] width 166 height 12
click at [512, 117] on select "Christopher Gamble ✔ Marcy Tuuta ✔ Raymond Campbell ✔ Tama Irvine ✔" at bounding box center [546, 116] width 166 height 12
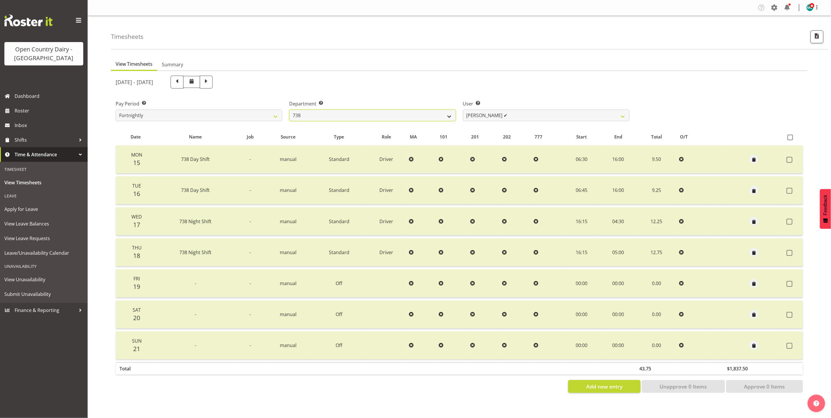
drag, startPoint x: 338, startPoint y: 116, endPoint x: 338, endPoint y: 120, distance: 4.1
click at [338, 116] on select "734 735 736 737 738 739 851 853 854 855 856 858 861 862 865 867-9032 868 869 87…" at bounding box center [372, 116] width 166 height 12
select select "902"
click at [289, 110] on select "734 735 736 737 738 739 851 853 854 855 856 858 861 862 865 867-9032 868 869 87…" at bounding box center [372, 116] width 166 height 12
click at [518, 115] on select "Erika McNaught ✔ Rachel Fletcher ✔ Rick Murphy ❌ Tish Veint ✔" at bounding box center [546, 116] width 166 height 12
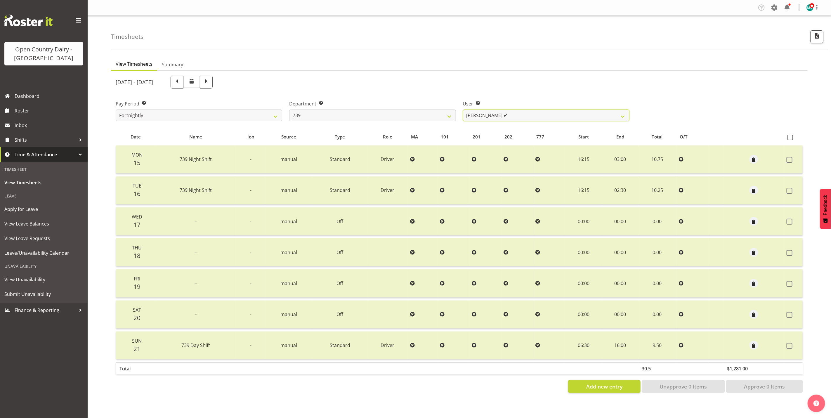
select select "11702"
click at [463, 110] on select "Erika McNaught ✔ Rachel Fletcher ✔ Rick Murphy ❌ Tish Veint ✔" at bounding box center [546, 116] width 166 height 12
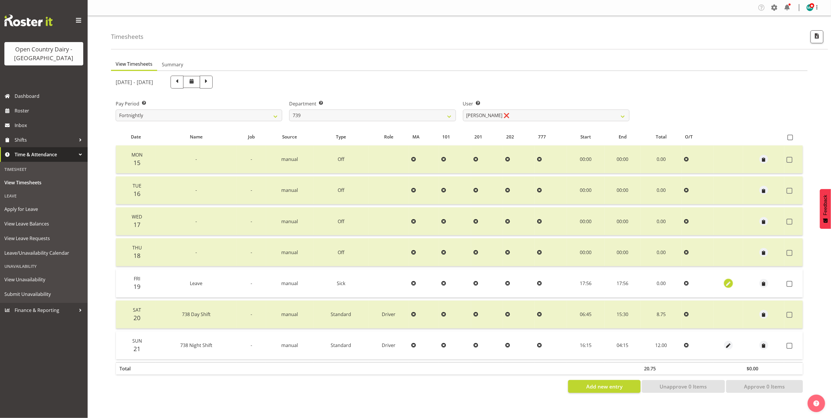
click at [726, 282] on span "button" at bounding box center [728, 283] width 7 height 7
select select "Sick"
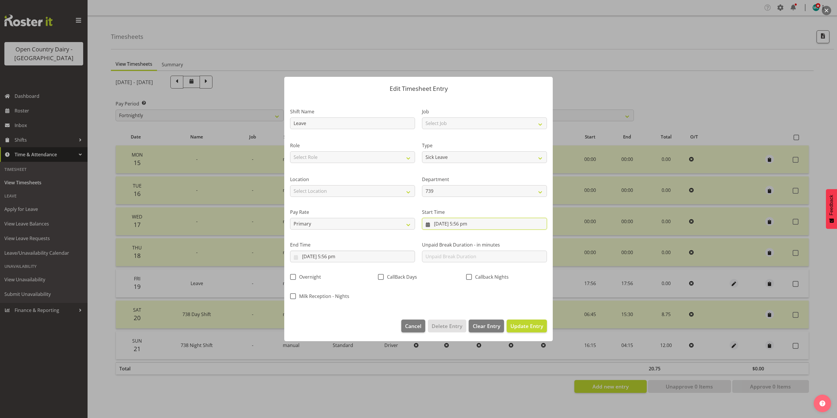
click at [466, 224] on input "19/09/2025, 5:56 pm" at bounding box center [484, 224] width 125 height 12
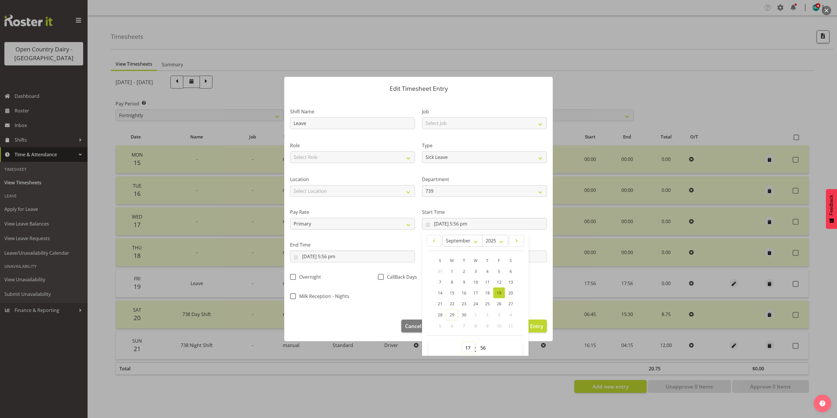
click at [465, 350] on select "00 01 02 03 04 05 06 07 08 09 10 11 12 13 14 15 16 17 18 19 20 21 22 23" at bounding box center [468, 348] width 13 height 12
select select "6"
click at [462, 342] on select "00 01 02 03 04 05 06 07 08 09 10 11 12 13 14 15 16 17 18 19 20 21 22 23" at bounding box center [468, 348] width 13 height 12
type input "19/09/2025, 6:56 am"
click at [484, 349] on select "00 01 02 03 04 05 06 07 08 09 10 11 12 13 14 15 16 17 18 19 20 21 22 23 24 25 2…" at bounding box center [483, 348] width 13 height 12
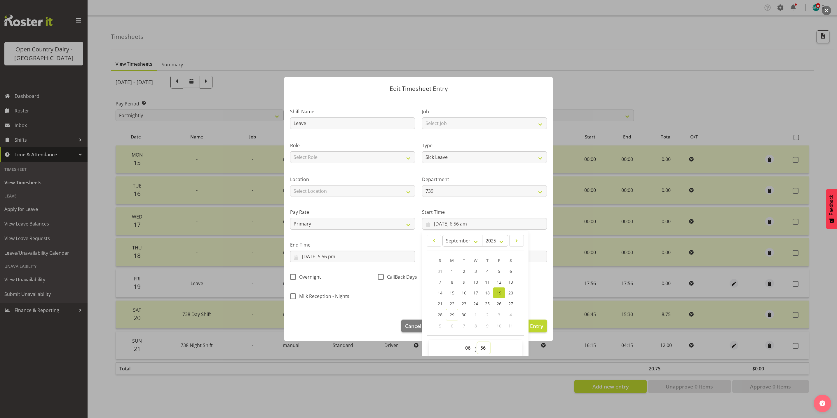
select select "30"
click at [477, 342] on select "00 01 02 03 04 05 06 07 08 09 10 11 12 13 14 15 16 17 18 19 20 21 22 23 24 25 2…" at bounding box center [483, 348] width 13 height 12
type input "19/09/2025, 6:30 am"
click at [336, 258] on input "19/09/2025, 5:56 pm" at bounding box center [352, 257] width 125 height 12
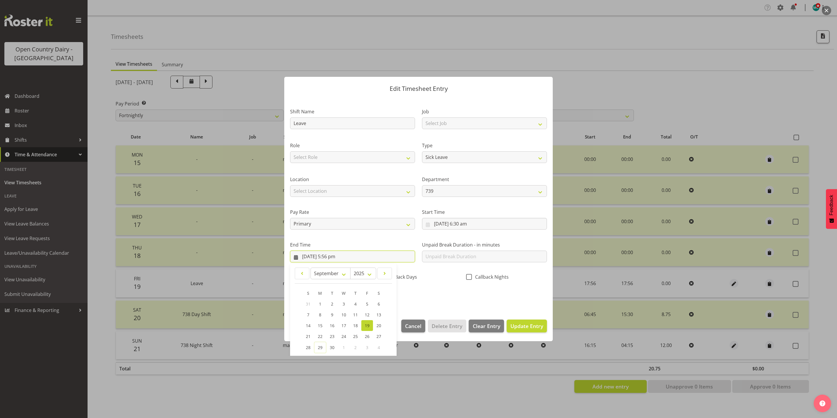
scroll to position [40, 0]
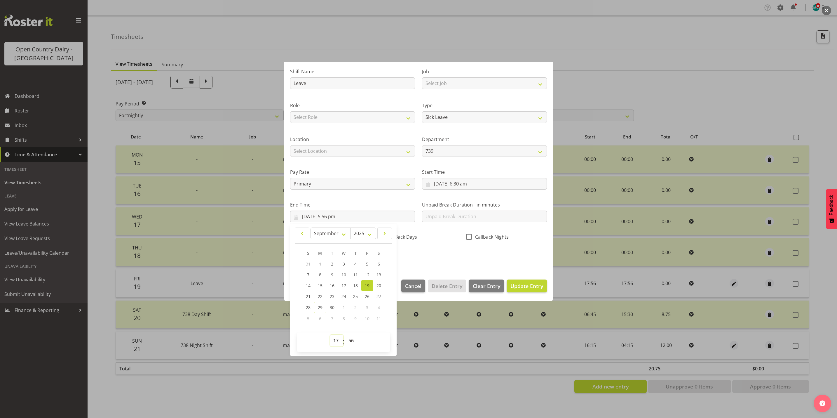
click at [338, 340] on select "00 01 02 03 04 05 06 07 08 09 10 11 12 13 14 15 16 17 18 19 20 21 22 23" at bounding box center [336, 341] width 13 height 12
select select "16"
click at [330, 335] on select "00 01 02 03 04 05 06 07 08 09 10 11 12 13 14 15 16 17 18 19 20 21 22 23" at bounding box center [336, 341] width 13 height 12
type input "19/09/2025, 4:56 pm"
drag, startPoint x: 352, startPoint y: 344, endPoint x: 352, endPoint y: 334, distance: 10.5
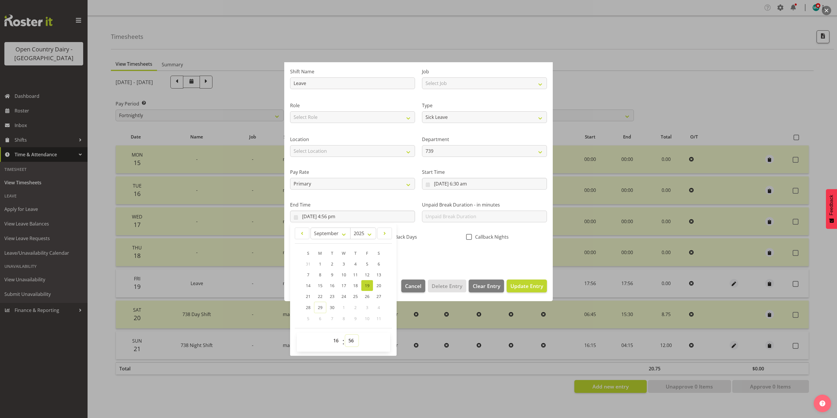
click at [352, 344] on select "00 01 02 03 04 05 06 07 08 09 10 11 12 13 14 15 16 17 18 19 20 21 22 23 24 25 2…" at bounding box center [351, 341] width 13 height 12
click at [355, 338] on select "00 01 02 03 04 05 06 07 08 09 10 11 12 13 14 15 16 17 18 19 20 21 22 23 24 25 2…" at bounding box center [351, 341] width 13 height 12
select select "0"
click at [346, 335] on select "00 01 02 03 04 05 06 07 08 09 10 11 12 13 14 15 16 17 18 19 20 21 22 23 24 25 2…" at bounding box center [351, 341] width 13 height 12
type input "19/09/2025, 4:00 pm"
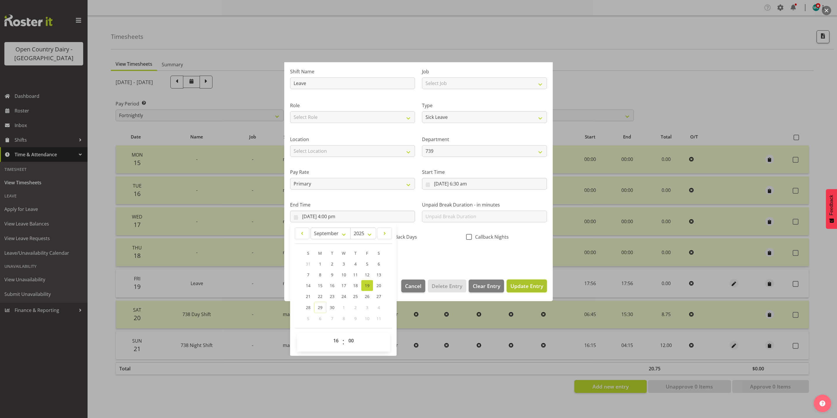
click at [517, 287] on span "Update Entry" at bounding box center [527, 285] width 33 height 7
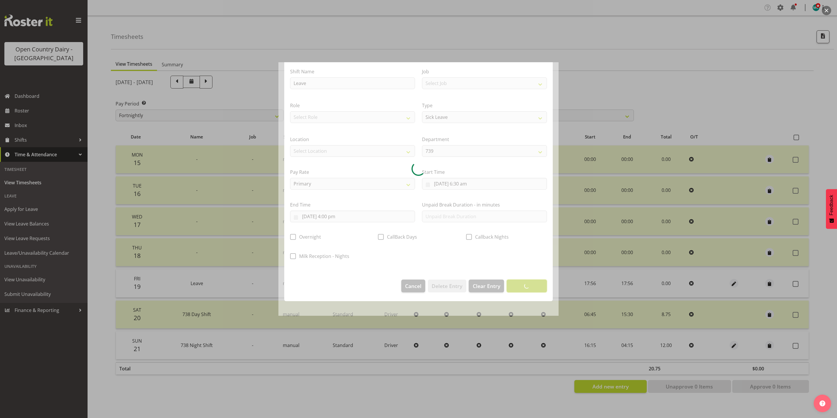
scroll to position [0, 0]
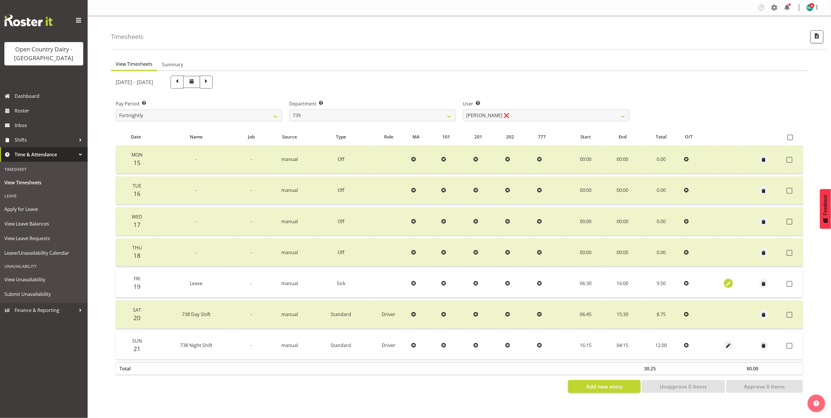
click at [728, 282] on span "button" at bounding box center [728, 283] width 7 height 7
select select "Sick"
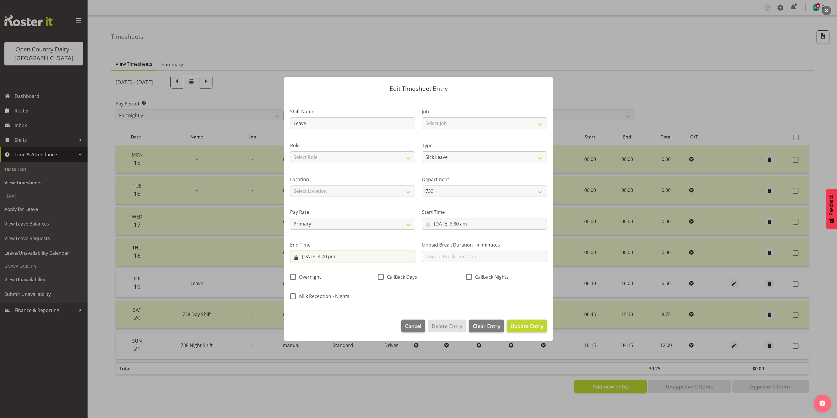
click at [331, 257] on input "19/09/2025, 4:00 pm" at bounding box center [352, 257] width 125 height 12
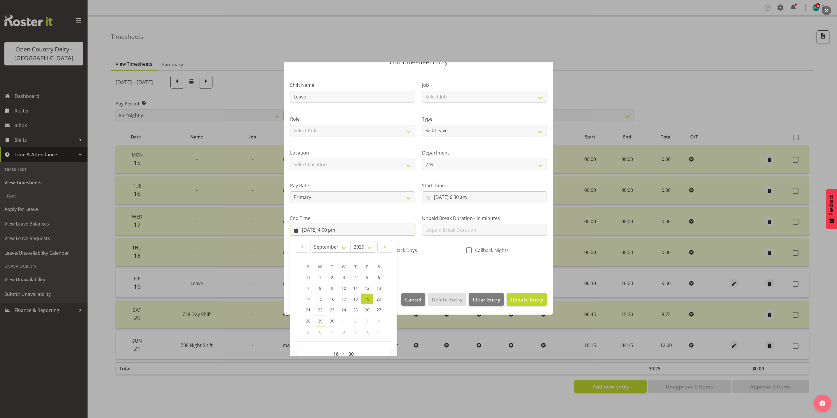
scroll to position [40, 0]
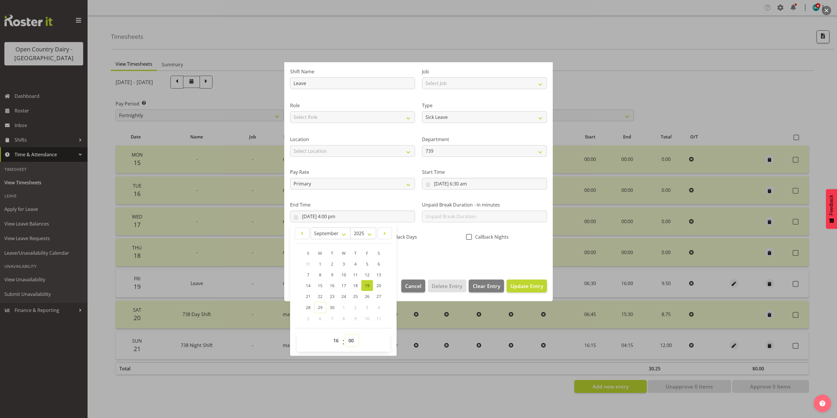
drag, startPoint x: 352, startPoint y: 341, endPoint x: 356, endPoint y: 335, distance: 6.9
click at [352, 341] on select "00 01 02 03 04 05 06 07 08 09 10 11 12 13 14 15 16 17 18 19 20 21 22 23 24 25 2…" at bounding box center [351, 341] width 13 height 12
select select "1"
click at [346, 335] on select "00 01 02 03 04 05 06 07 08 09 10 11 12 13 14 15 16 17 18 19 20 21 22 23 24 25 2…" at bounding box center [351, 341] width 13 height 12
type input "19/09/2025, 4:01 pm"
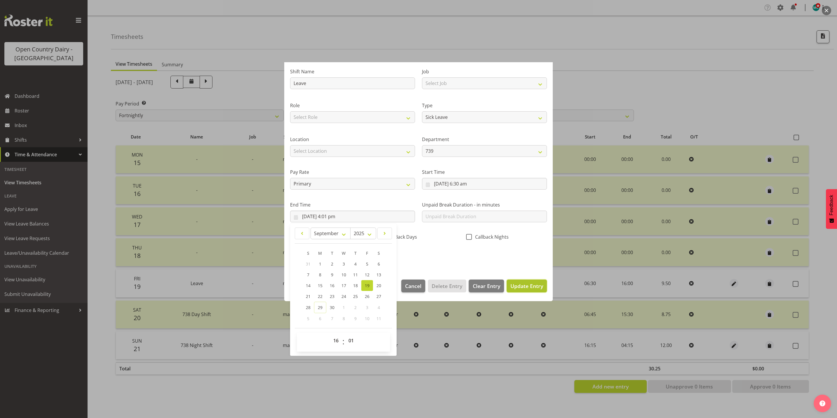
click at [512, 286] on span "Update Entry" at bounding box center [527, 285] width 33 height 7
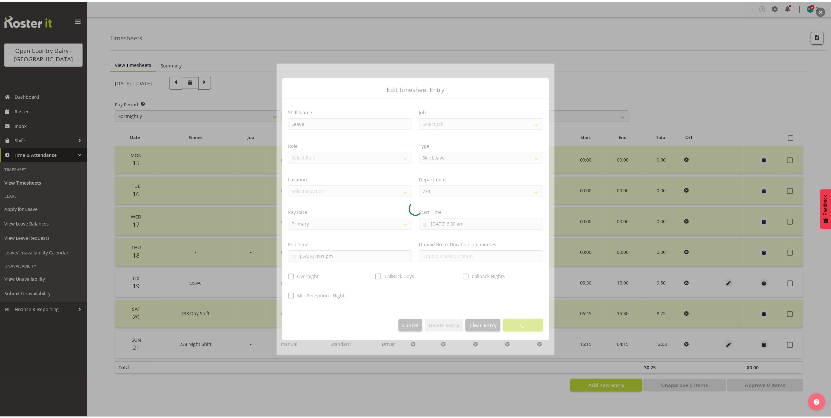
scroll to position [0, 0]
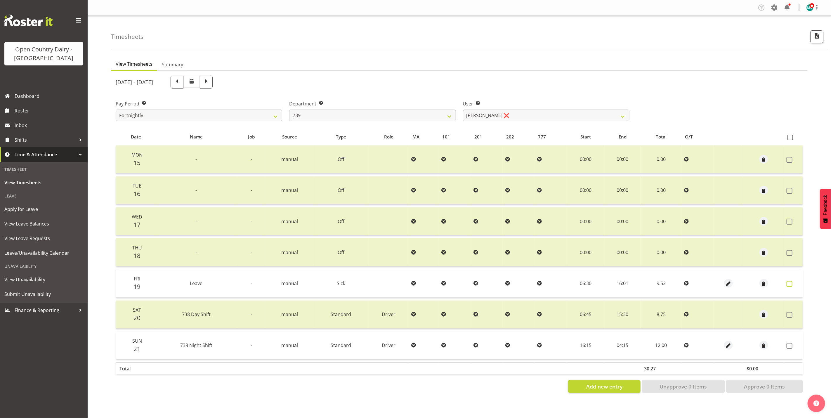
click at [790, 284] on span at bounding box center [789, 284] width 6 height 6
checkbox input "true"
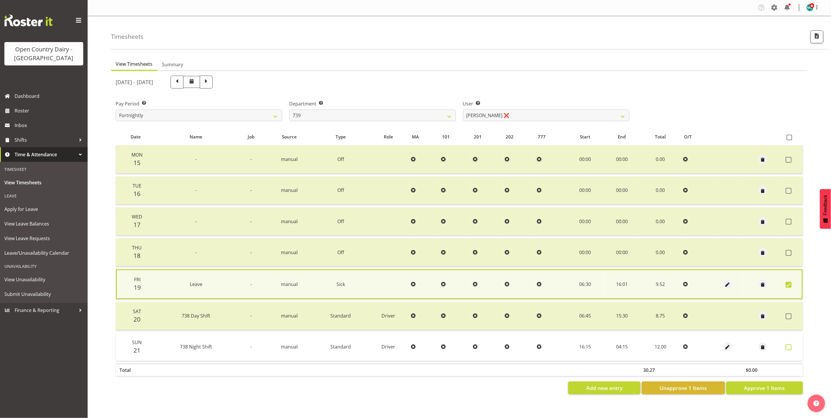
click at [788, 344] on span at bounding box center [789, 347] width 6 height 6
checkbox input "true"
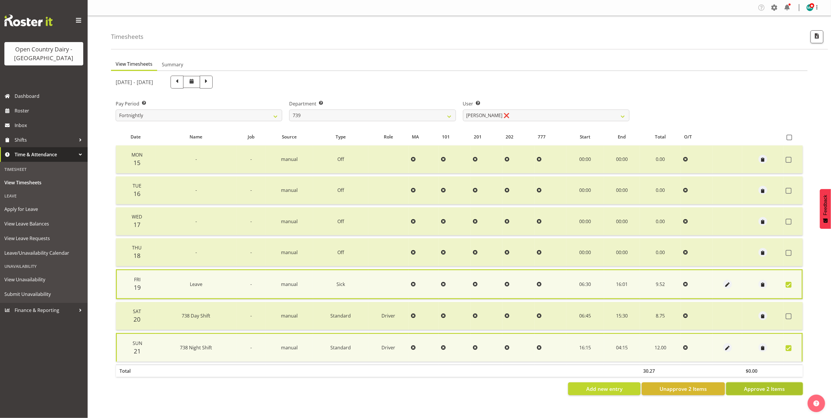
click at [774, 385] on span "Approve 2 Items" at bounding box center [764, 389] width 41 height 8
checkbox input "false"
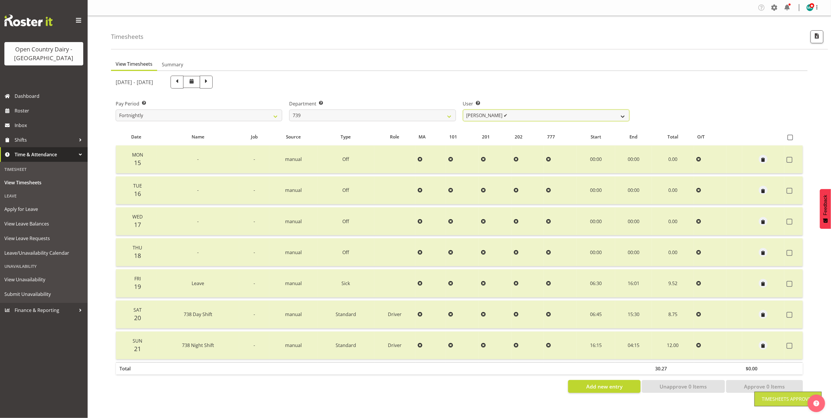
click at [522, 115] on select "Erika McNaught ✔ Rachel Fletcher ✔ Rick Murphy ✔ Tish Veint ✔" at bounding box center [546, 116] width 166 height 12
click at [213, 84] on span at bounding box center [206, 82] width 13 height 13
select select
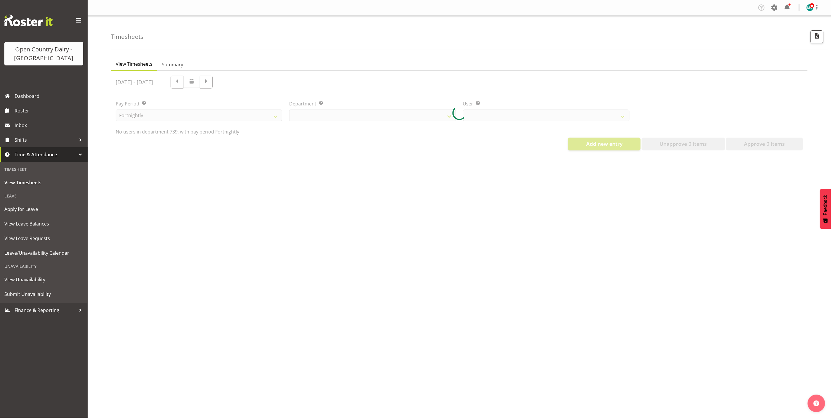
select select "902"
select select "11702"
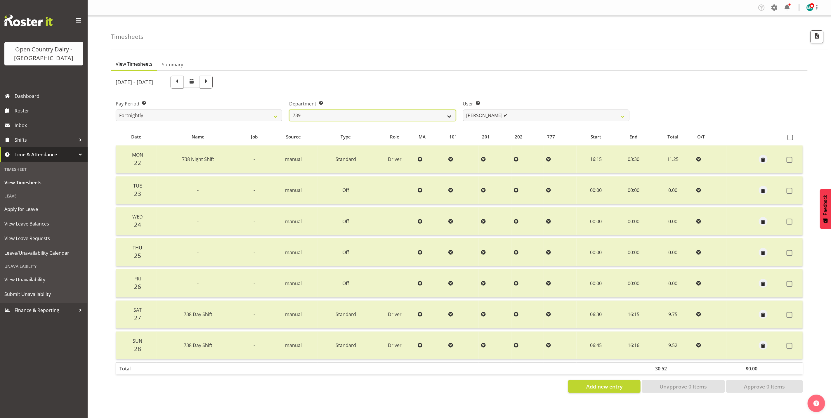
click at [411, 115] on select "734 735 736 737 738 739 851 853 854 855 856 858 861 862 865 867-9032 868 869 87…" at bounding box center [372, 116] width 166 height 12
select select "667"
click at [289, 110] on select "734 735 736 737 738 739 851 853 854 855 856 858 861 862 865 867-9032 868 869 87…" at bounding box center [372, 116] width 166 height 12
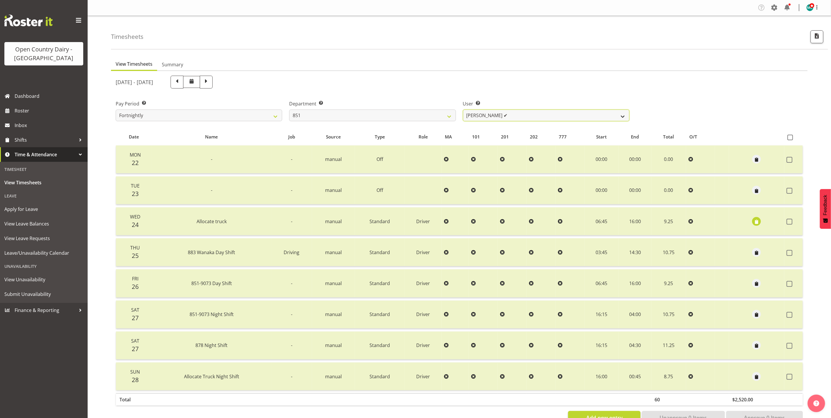
click at [514, 115] on select "Hayden Batt ✔ Martin Black ✔ Stacey Wilson ✔" at bounding box center [546, 116] width 166 height 12
click at [534, 113] on select "Hayden Batt ✔ Martin Black ✔ Stacey Wilson ✔" at bounding box center [546, 116] width 166 height 12
click at [754, 221] on span "button" at bounding box center [756, 221] width 7 height 7
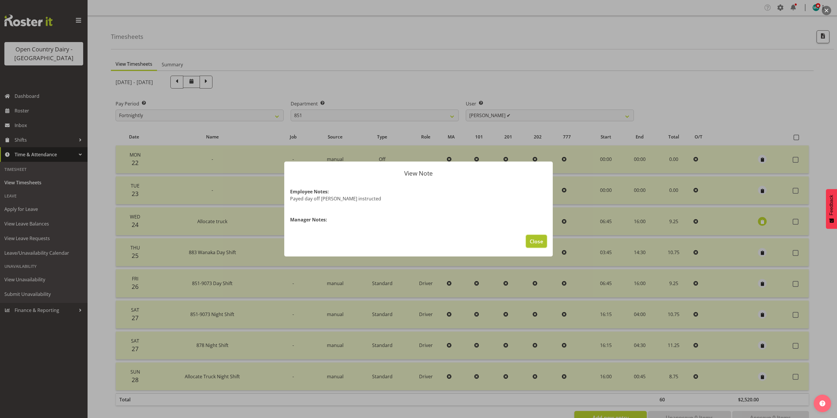
click at [534, 242] on span "Close" at bounding box center [536, 241] width 13 height 8
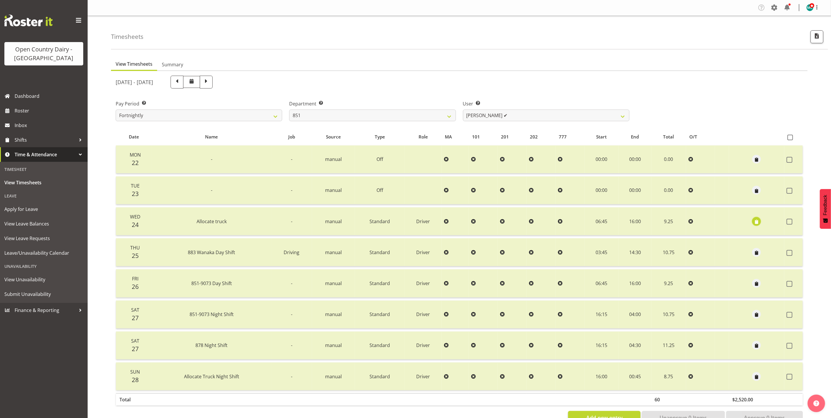
click at [756, 221] on span "button" at bounding box center [756, 221] width 7 height 7
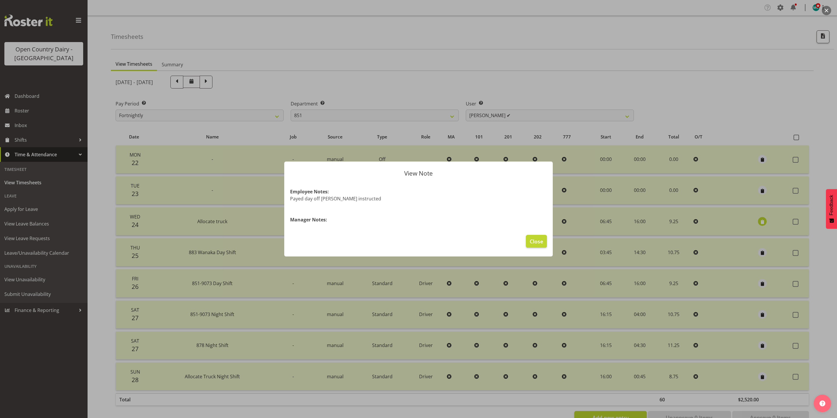
click at [675, 83] on div at bounding box center [418, 209] width 837 height 418
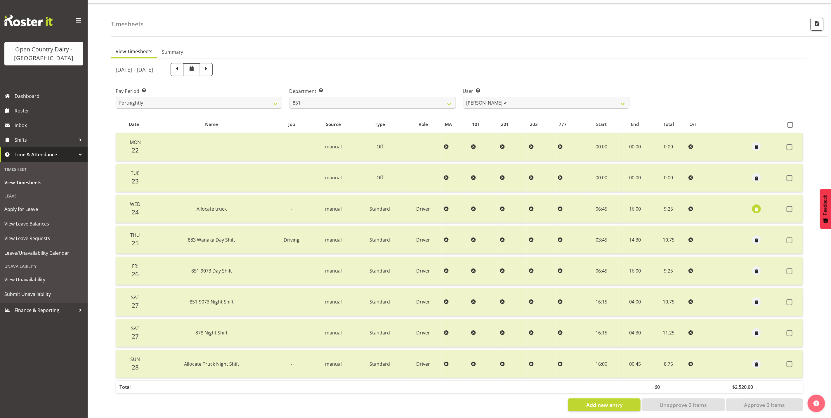
scroll to position [19, 0]
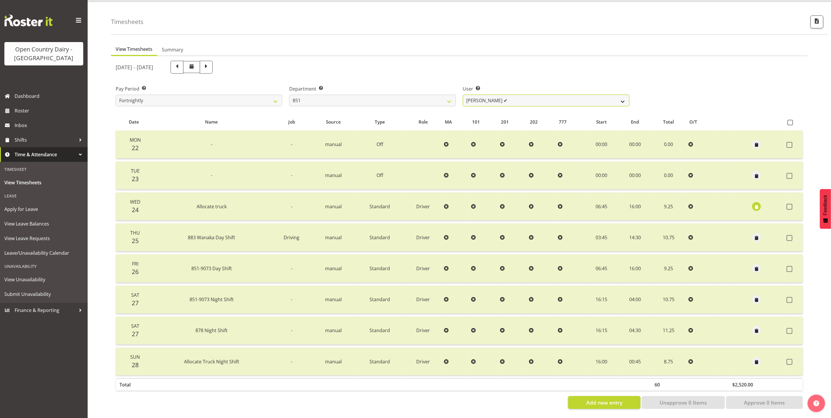
click at [544, 98] on select "Hayden Batt ✔ Martin Black ✔ Stacey Wilson ✔" at bounding box center [546, 101] width 166 height 12
select select "7425"
click at [463, 95] on select "Hayden Batt ✔ Martin Black ✔ Stacey Wilson ✔" at bounding box center [546, 101] width 166 height 12
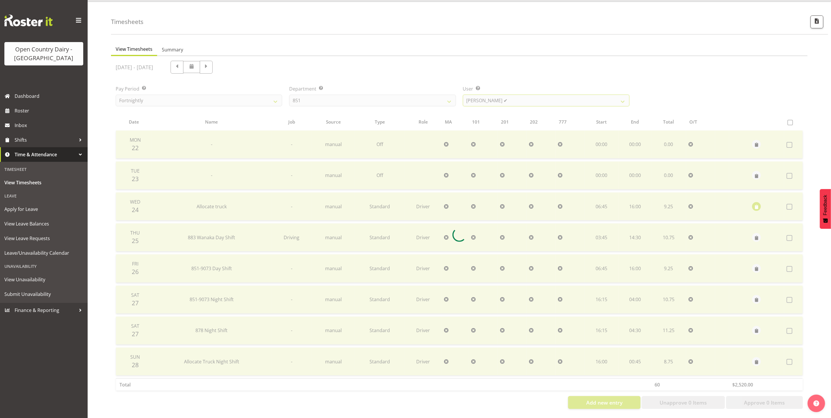
scroll to position [0, 0]
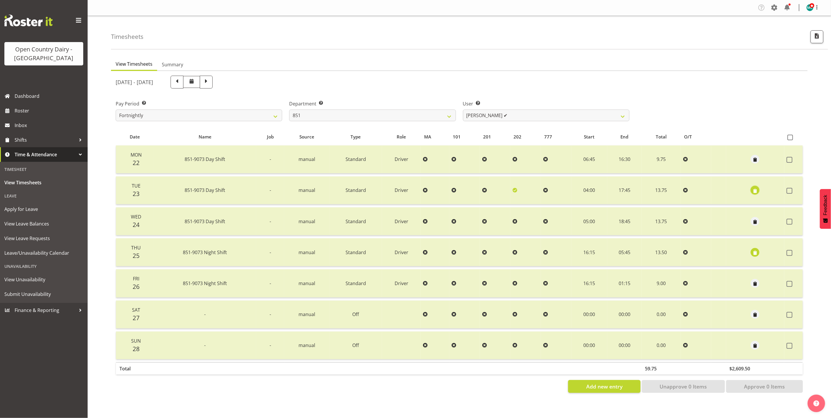
click at [752, 190] on span "button" at bounding box center [755, 190] width 7 height 7
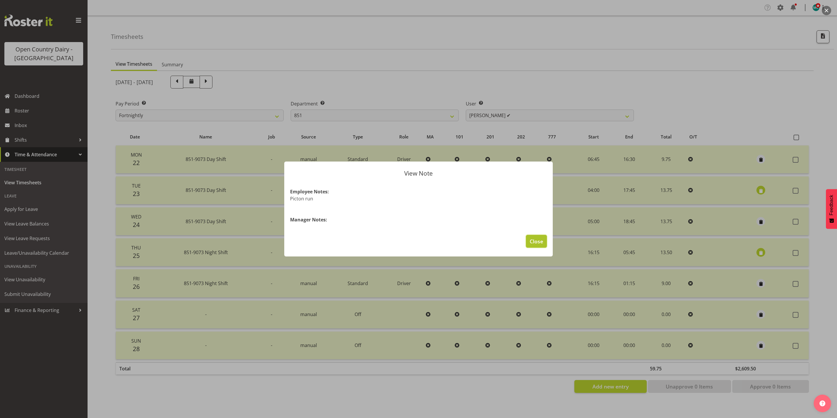
click at [535, 238] on span "Close" at bounding box center [536, 241] width 13 height 8
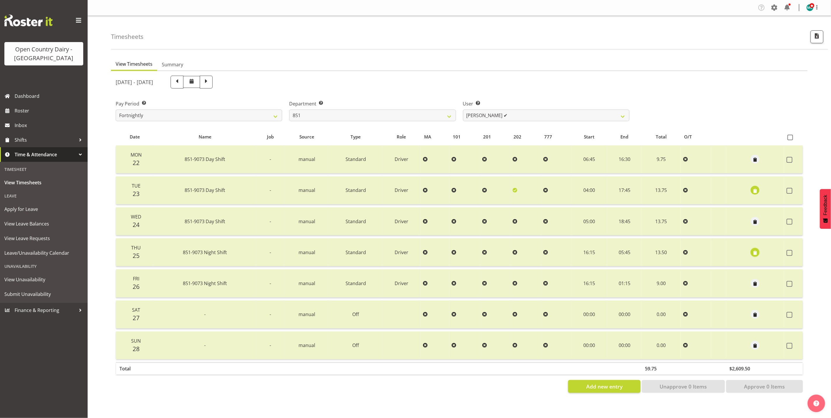
click at [756, 250] on span "button" at bounding box center [755, 252] width 7 height 7
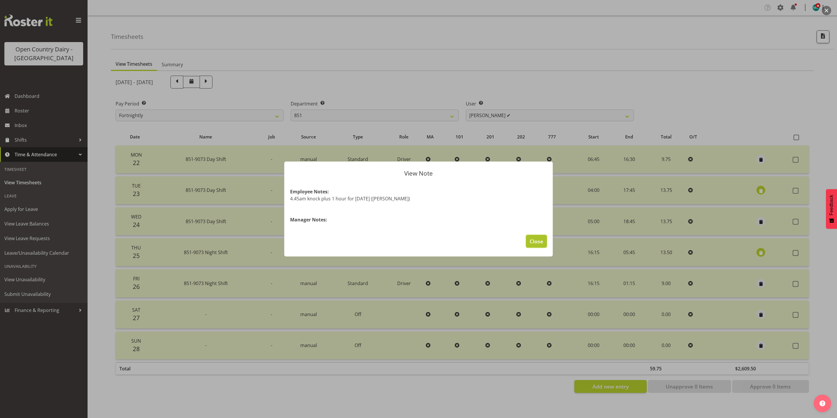
click at [537, 244] on span "Close" at bounding box center [536, 241] width 13 height 8
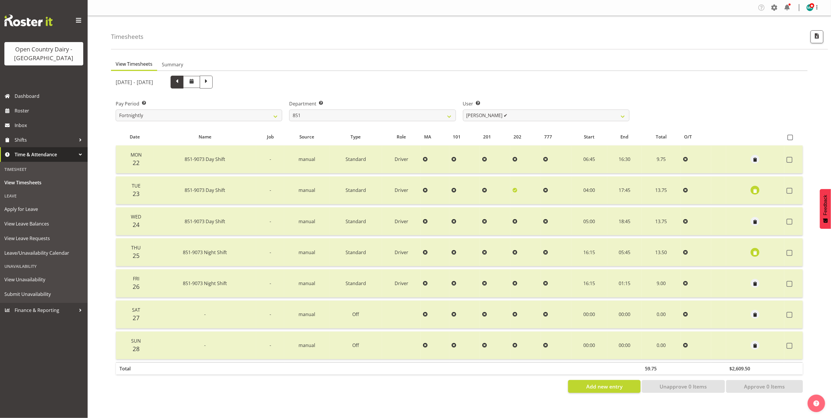
click at [181, 83] on span at bounding box center [177, 82] width 8 height 8
select select
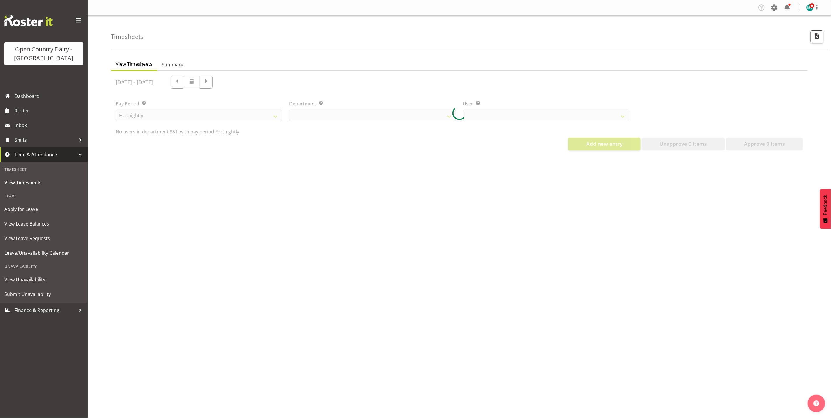
select select "667"
select select "7425"
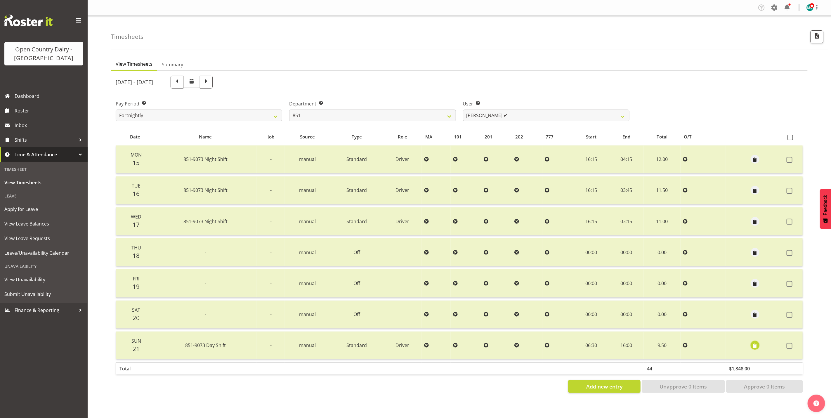
click at [755, 346] on span "button" at bounding box center [755, 346] width 7 height 7
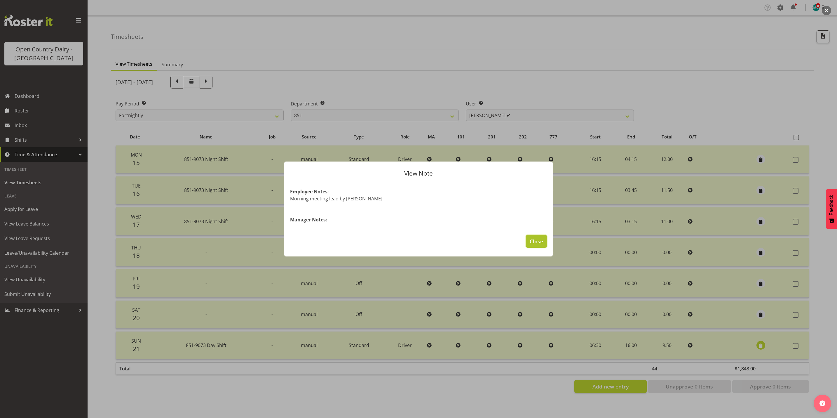
click at [544, 245] on button "Close" at bounding box center [536, 241] width 21 height 13
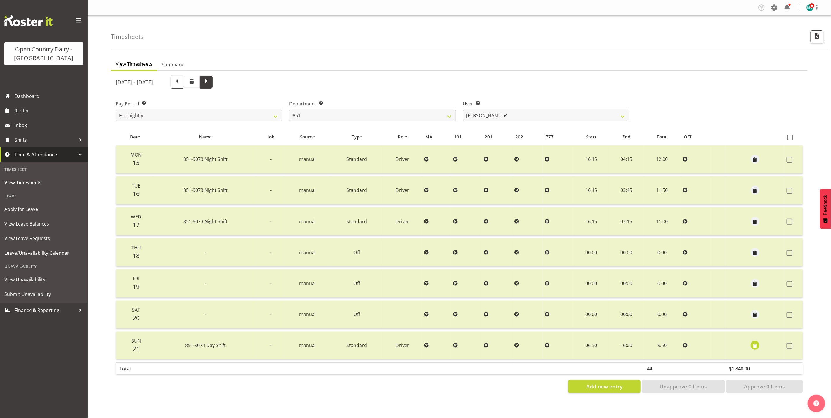
click at [210, 83] on span at bounding box center [206, 82] width 8 height 8
select select
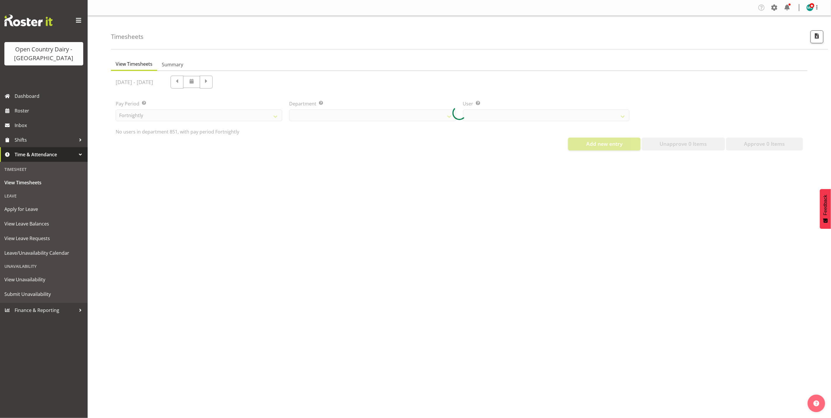
select select "667"
select select "7425"
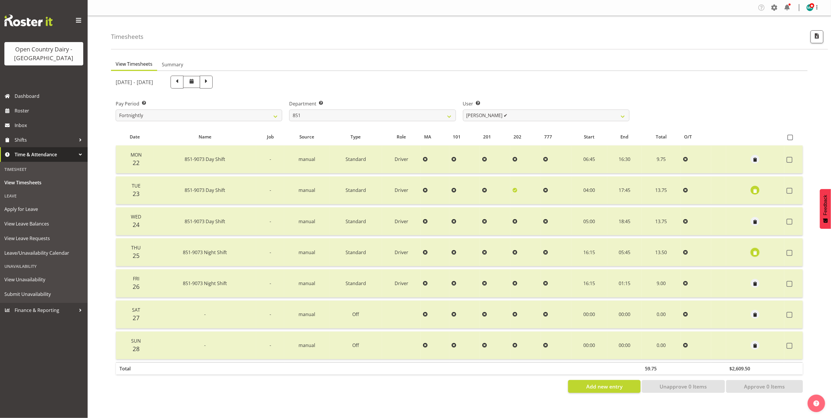
click at [755, 251] on span "button" at bounding box center [755, 252] width 7 height 7
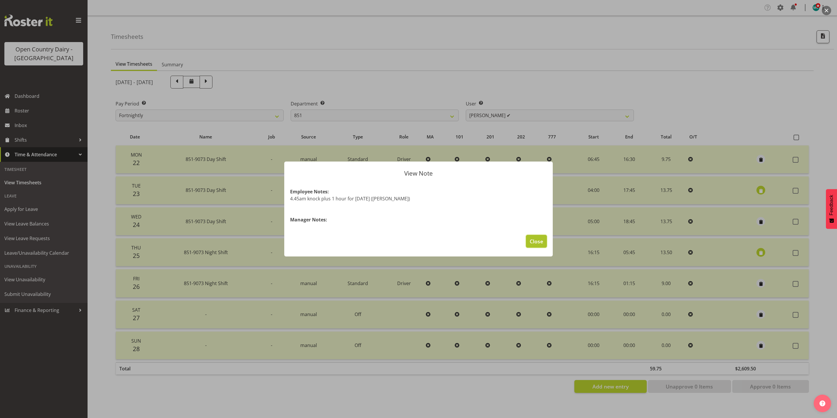
click at [533, 240] on span "Close" at bounding box center [536, 241] width 13 height 8
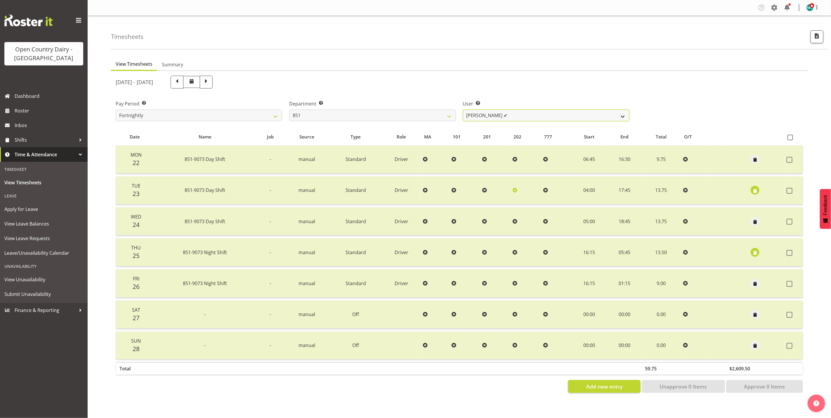
drag, startPoint x: 530, startPoint y: 112, endPoint x: 530, endPoint y: 117, distance: 4.4
click at [530, 112] on select "Hayden Batt ✔ Martin Black ✔ Stacey Wilson ✔" at bounding box center [546, 116] width 166 height 12
click at [789, 188] on span at bounding box center [789, 191] width 6 height 6
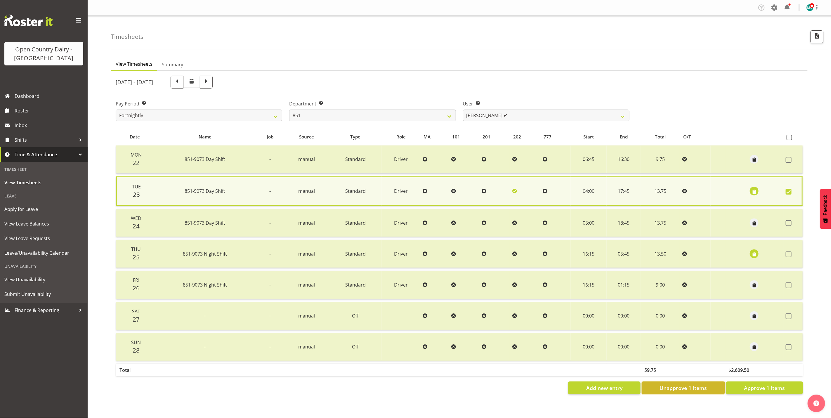
click at [679, 384] on span "Unapprove 1 Items" at bounding box center [682, 388] width 47 height 8
checkbox input "false"
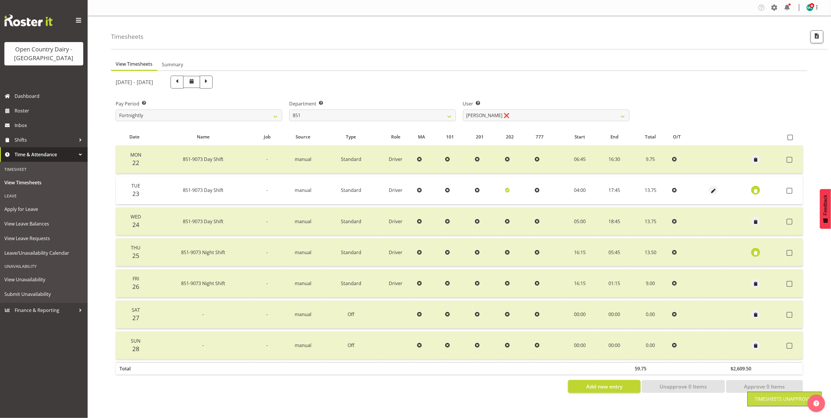
click at [535, 190] on icon at bounding box center [537, 190] width 5 height 5
click at [535, 187] on span at bounding box center [537, 190] width 5 height 6
click at [712, 189] on span "button" at bounding box center [713, 190] width 7 height 7
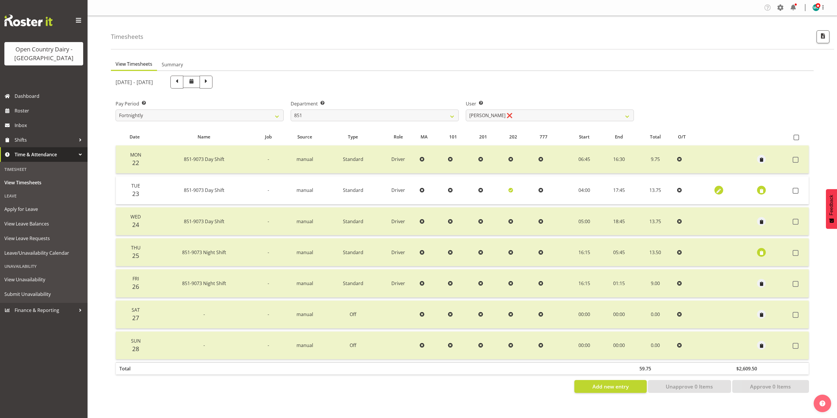
select select "Standard"
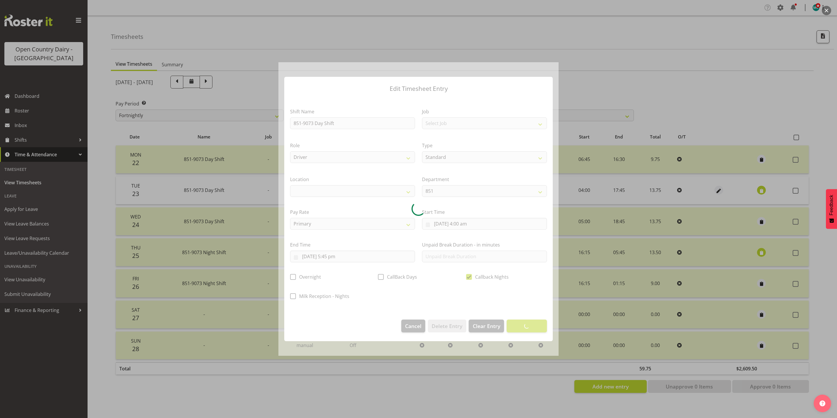
select select
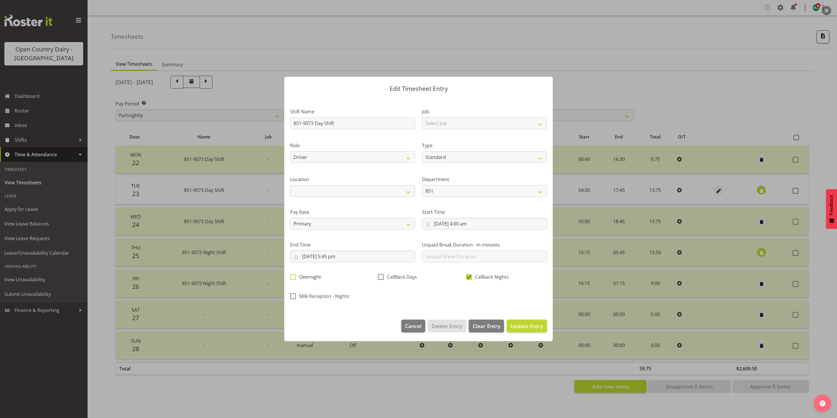
click at [294, 278] on span at bounding box center [293, 277] width 6 height 6
click at [294, 278] on input "Overnight" at bounding box center [292, 277] width 4 height 4
checkbox input "true"
click at [539, 325] on span "Update Entry" at bounding box center [527, 325] width 33 height 7
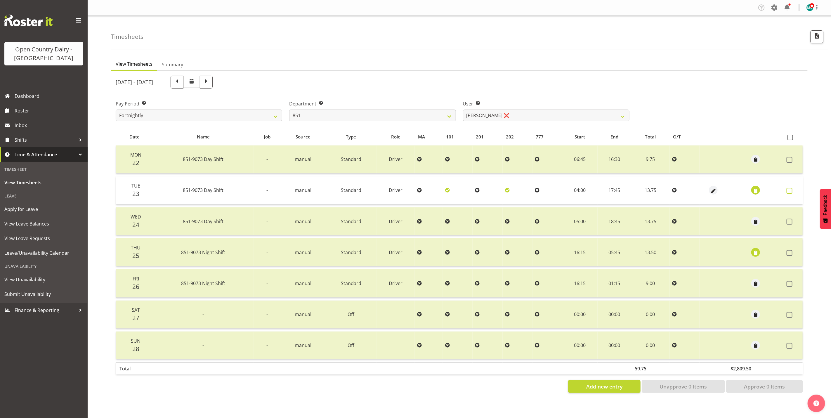
click at [790, 188] on span at bounding box center [789, 191] width 6 height 6
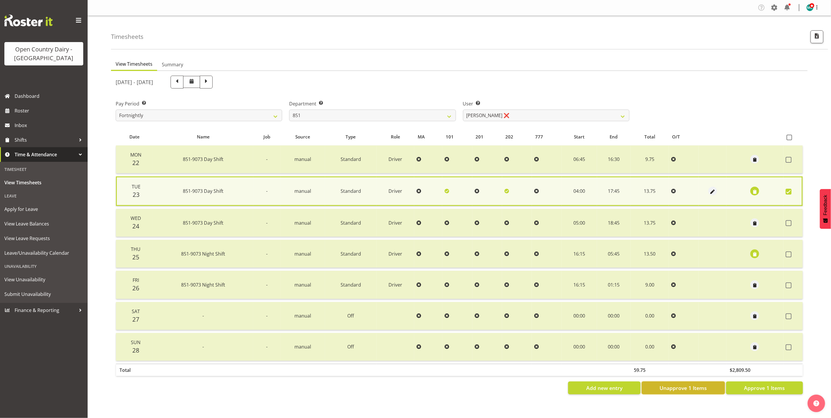
click at [682, 384] on span "Unapprove 1 Items" at bounding box center [682, 388] width 47 height 8
checkbox input "false"
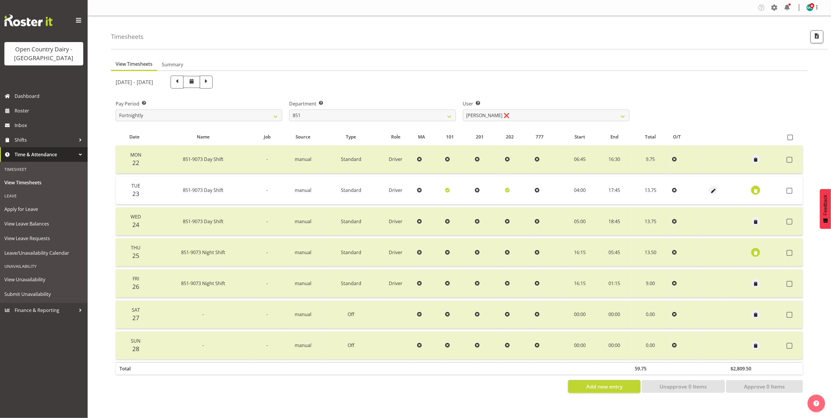
click at [754, 189] on span "button" at bounding box center [755, 190] width 7 height 7
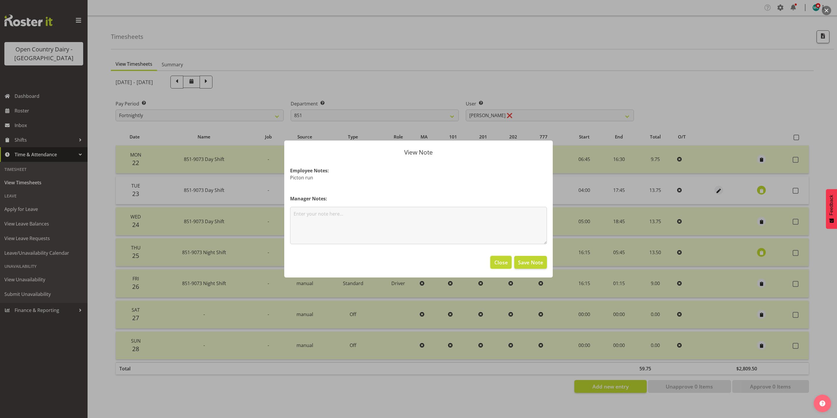
drag, startPoint x: 500, startPoint y: 260, endPoint x: 510, endPoint y: 256, distance: 11.0
click at [501, 260] on span "Close" at bounding box center [501, 262] width 13 height 8
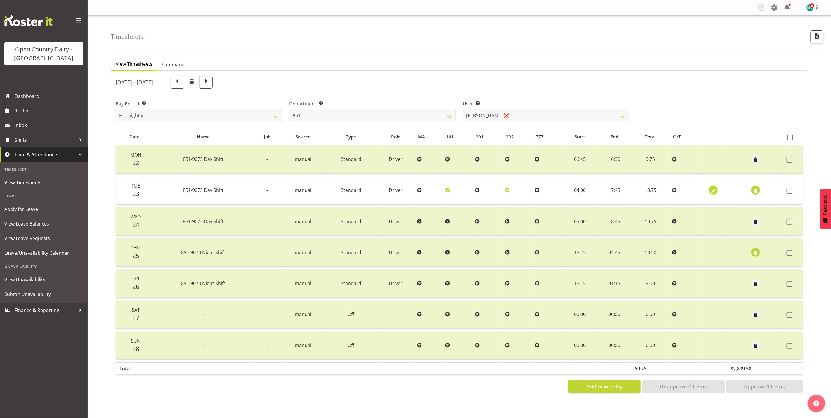
click at [713, 188] on span "button" at bounding box center [713, 190] width 7 height 7
select select "Standard"
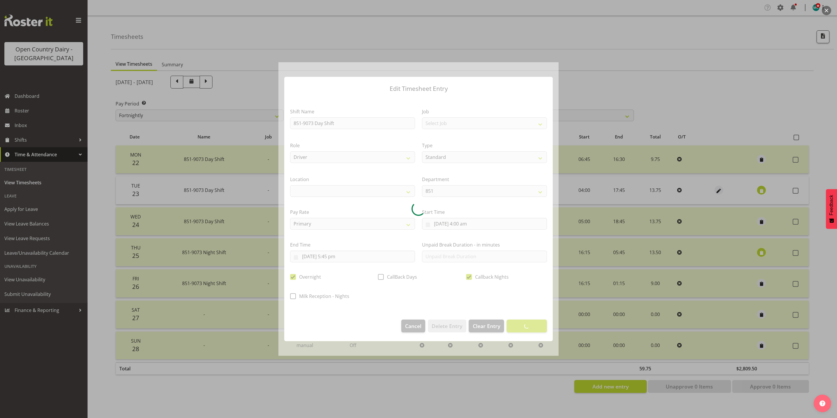
select select
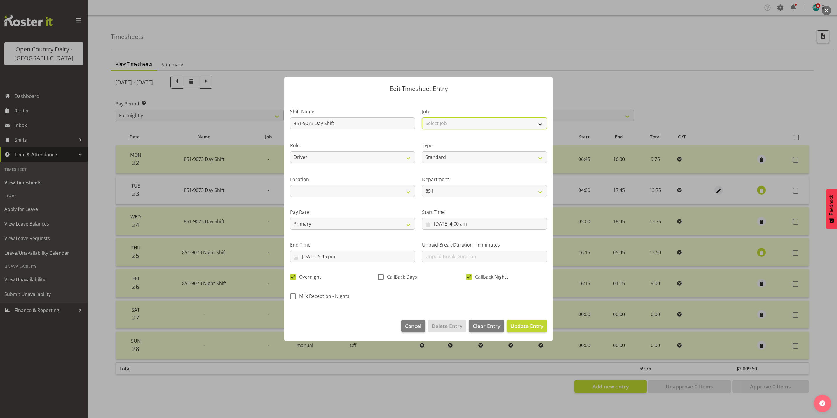
click at [467, 121] on select "Select Job Connecting /unconnecting Trailers Driving Meeting Milk Testing" at bounding box center [484, 123] width 125 height 12
click at [594, 77] on div at bounding box center [418, 209] width 837 height 418
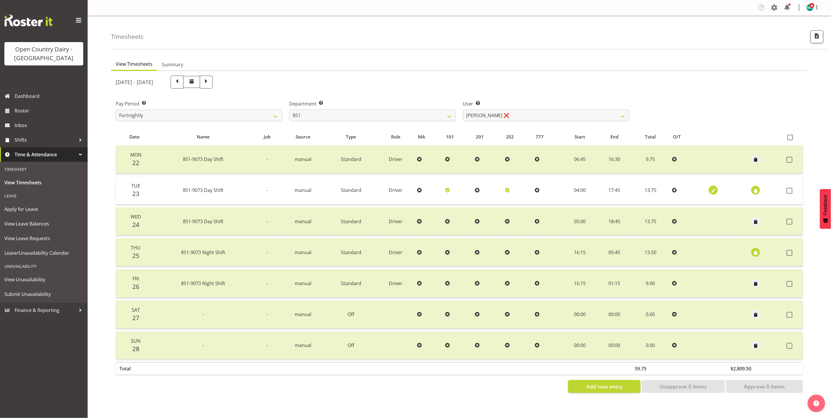
click at [711, 188] on span "button" at bounding box center [713, 190] width 7 height 7
select select "Standard"
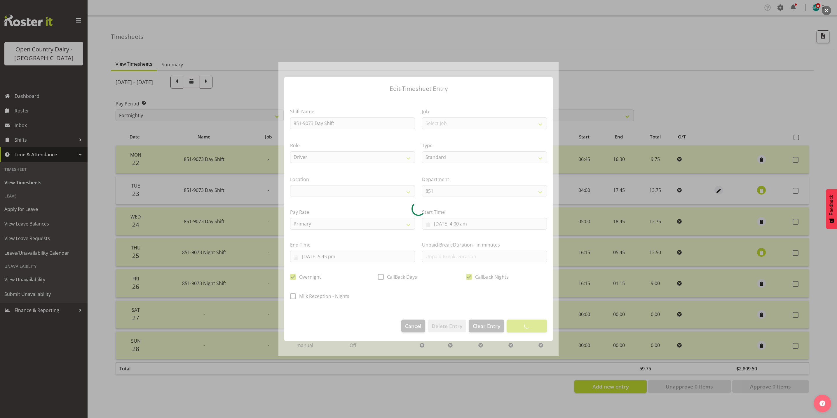
select select
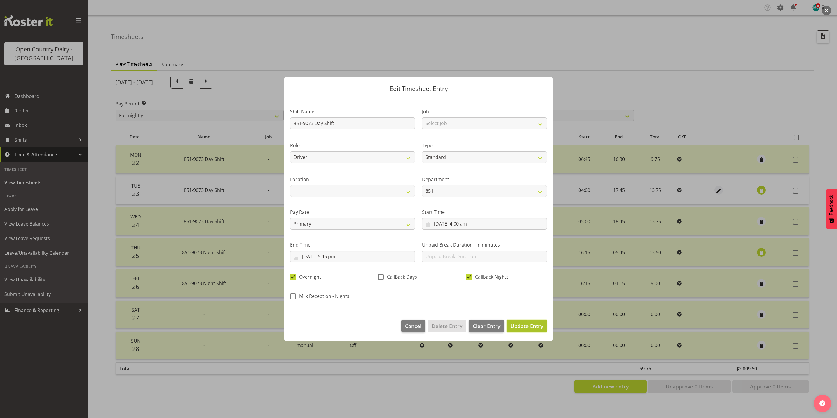
click at [529, 329] on span "Update Entry" at bounding box center [527, 325] width 33 height 7
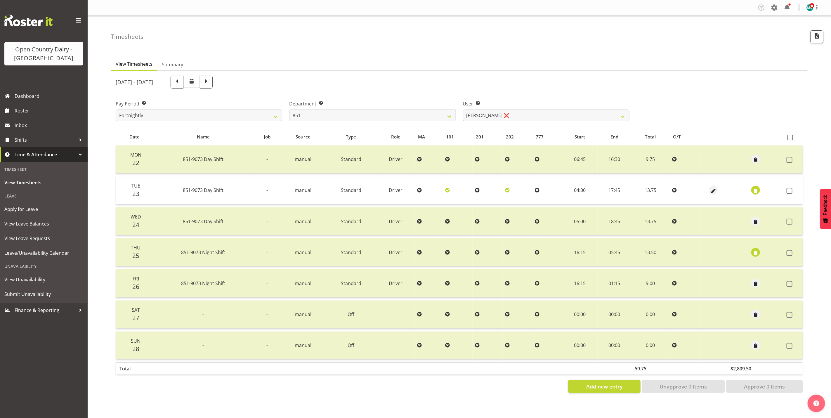
drag, startPoint x: 788, startPoint y: 191, endPoint x: 788, endPoint y: 195, distance: 3.5
click at [788, 191] on span at bounding box center [789, 191] width 6 height 6
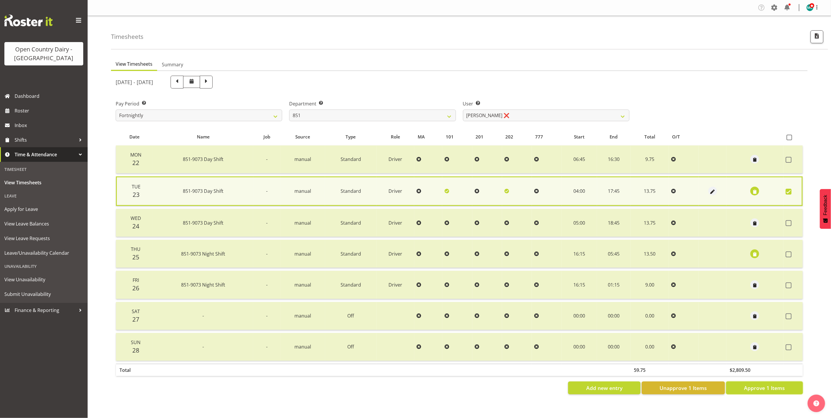
click at [763, 387] on span "Approve 1 Items" at bounding box center [764, 388] width 41 height 8
checkbox input "false"
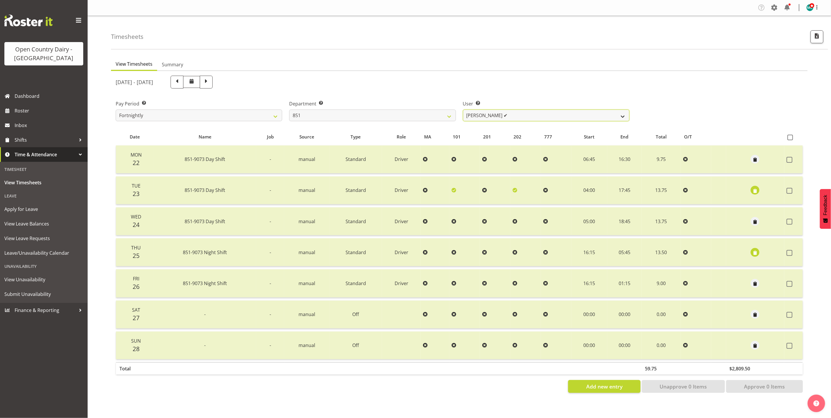
click at [518, 113] on select "Hayden Batt ✔ Martin Black ✔ Stacey Wilson ✔" at bounding box center [546, 116] width 166 height 12
select select "7437"
click at [463, 110] on select "Hayden Batt ✔ Martin Black ✔ Stacey Wilson ✔" at bounding box center [546, 116] width 166 height 12
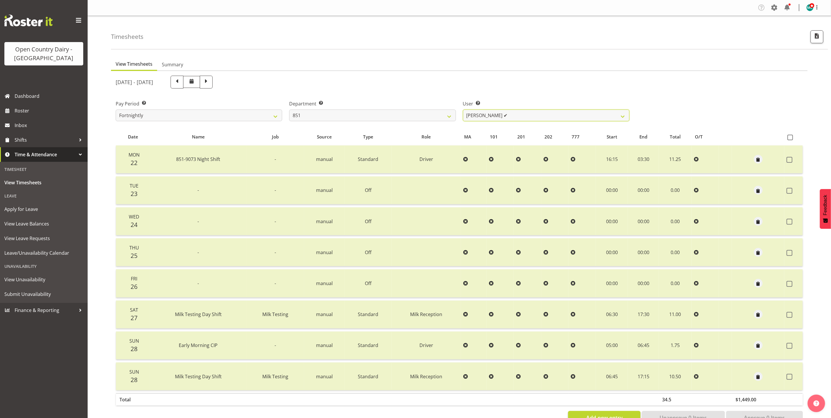
scroll to position [19, 0]
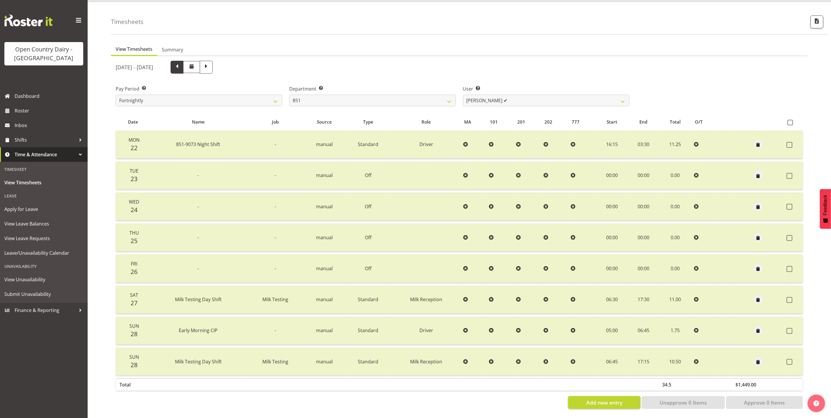
click at [181, 66] on span at bounding box center [177, 67] width 8 height 8
select select
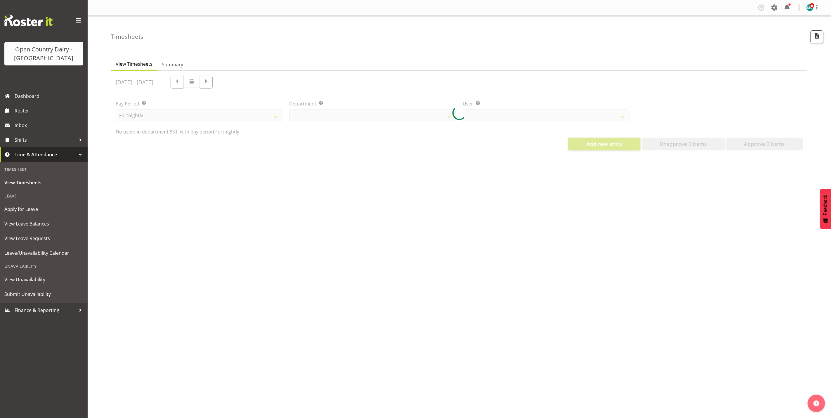
select select "667"
select select "7437"
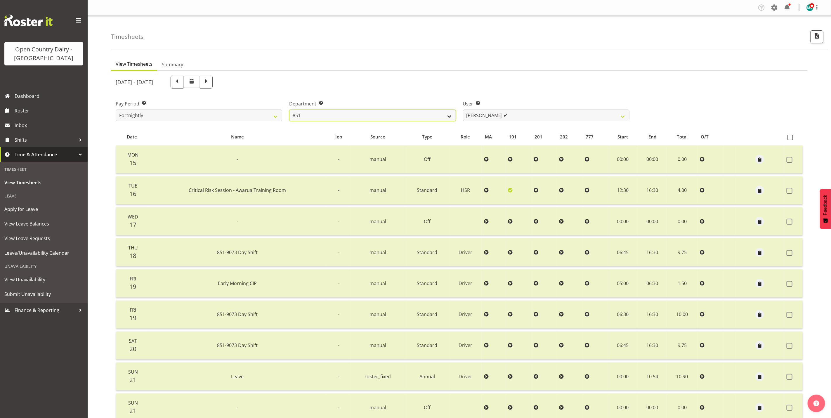
click at [366, 117] on select "734 735 736 737 738 739 851 853 854 855 856 858 861 862 865 867-9032 868 869 87…" at bounding box center [372, 116] width 166 height 12
select select "669"
click at [289, 110] on select "734 735 736 737 738 739 851 853 854 855 856 858 861 862 865 867-9032 868 869 87…" at bounding box center [372, 116] width 166 height 12
select select "7394"
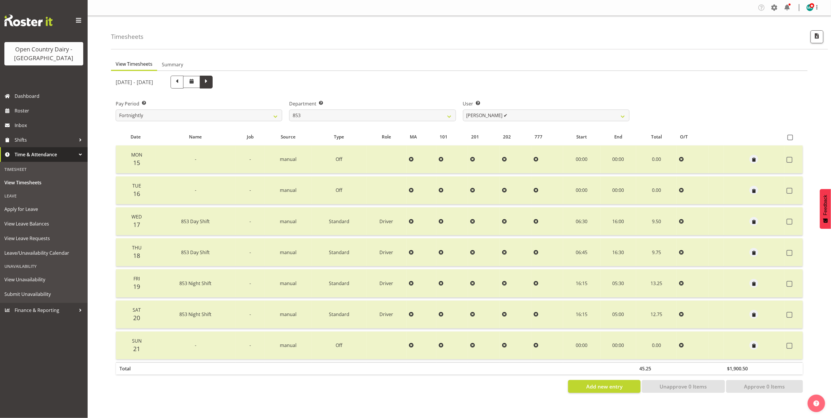
click at [210, 82] on span at bounding box center [206, 82] width 8 height 8
select select
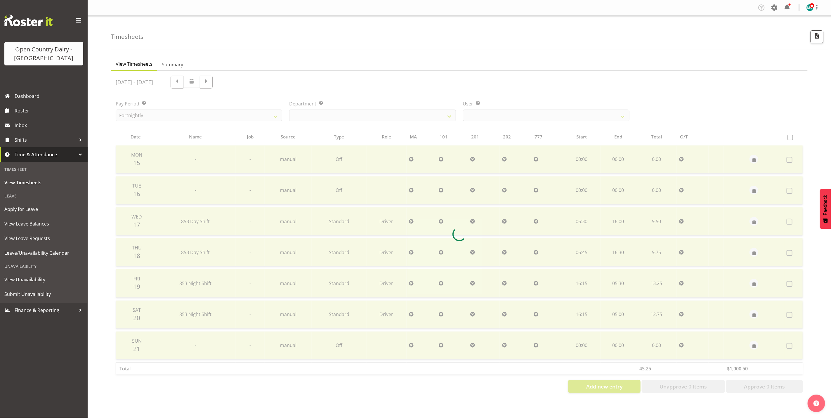
select select "669"
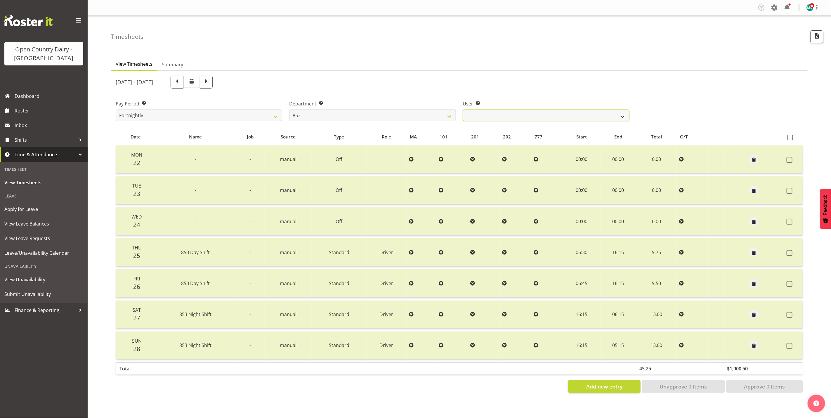
click at [510, 116] on select "Christiaan Botha ✔ Kevin Stuck ✔ Marty Powell ✔ Sean O'Neill ✔" at bounding box center [546, 116] width 166 height 12
click at [463, 110] on select "Christiaan Botha ✔ Kevin Stuck ✔ Marty Powell ✔ Sean O'Neill ✔" at bounding box center [546, 116] width 166 height 12
click at [573, 113] on select "Christiaan Botha ✔ Kevin Stuck ✔ Marty Powell ✔ Sean O'Neill ✔" at bounding box center [546, 116] width 166 height 12
click at [463, 110] on select "Christiaan Botha ✔ Kevin Stuck ✔ Marty Powell ✔ Sean O'Neill ✔" at bounding box center [546, 116] width 166 height 12
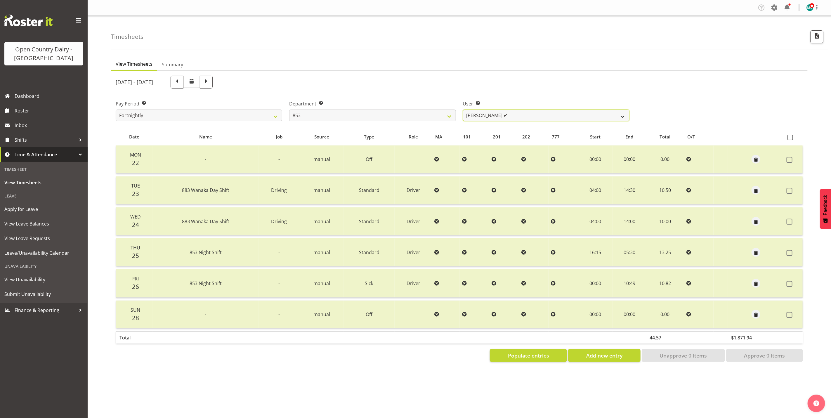
click at [535, 112] on select "Christiaan Botha ✔ Kevin Stuck ✔ Marty Powell ✔ Sean O'Neill ✔" at bounding box center [546, 116] width 166 height 12
select select "10131"
click at [463, 110] on select "Christiaan Botha ✔ Kevin Stuck ✔ Marty Powell ✔ Sean O'Neill ✔" at bounding box center [546, 116] width 166 height 12
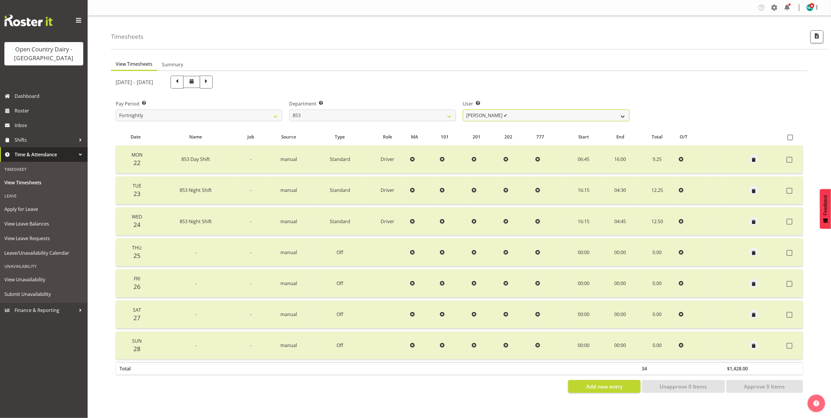
click at [502, 115] on select "Christiaan Botha ✔ Kevin Stuck ✔ Marty Powell ✔ Sean O'Neill ✔" at bounding box center [546, 116] width 166 height 12
click at [383, 113] on select "734 735 736 737 738 739 851 853 854 855 856 858 861 862 865 867-9032 868 869 87…" at bounding box center [372, 116] width 166 height 12
select select "755"
click at [289, 110] on select "734 735 736 737 738 739 851 853 854 855 856 858 861 862 865 867-9032 868 869 87…" at bounding box center [372, 116] width 166 height 12
select select "10940"
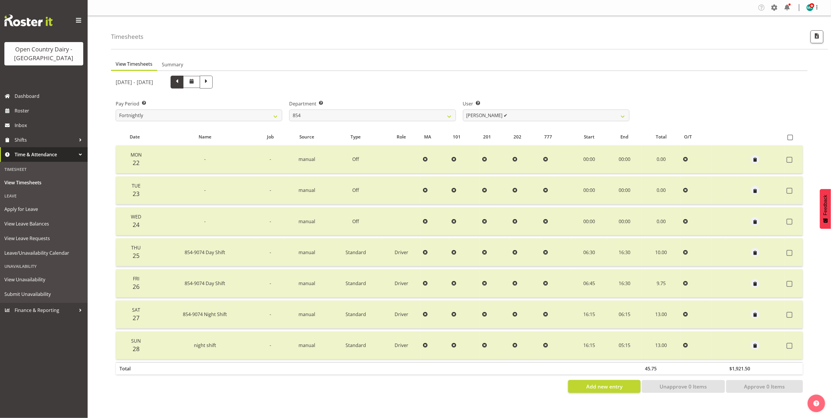
click at [181, 82] on span at bounding box center [177, 82] width 8 height 8
select select
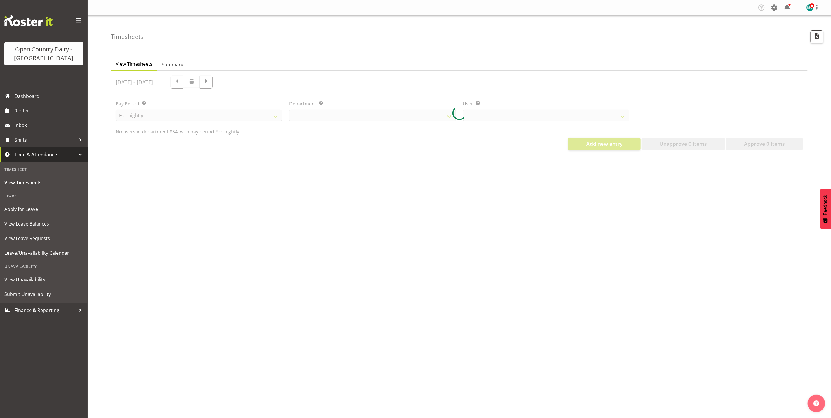
select select "755"
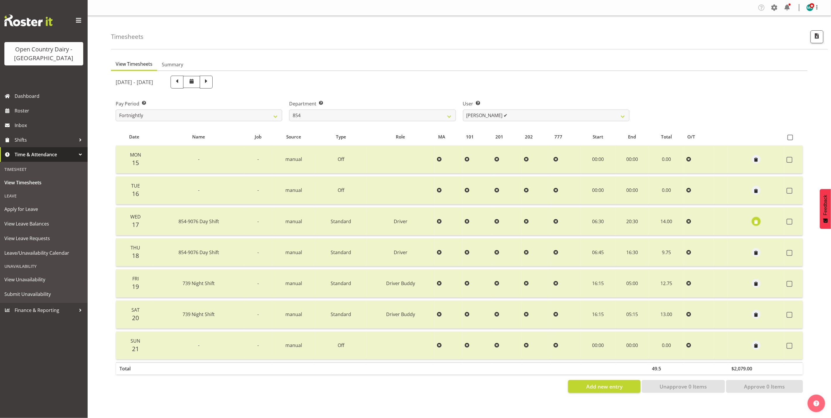
click at [756, 221] on span "button" at bounding box center [756, 221] width 7 height 7
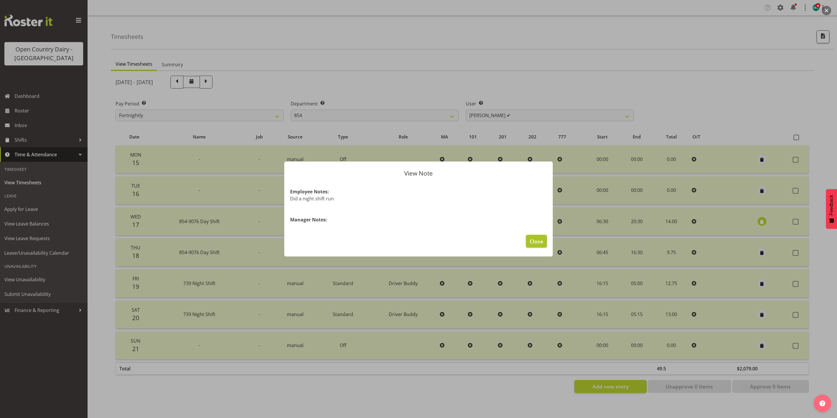
click at [545, 244] on button "Close" at bounding box center [536, 241] width 21 height 13
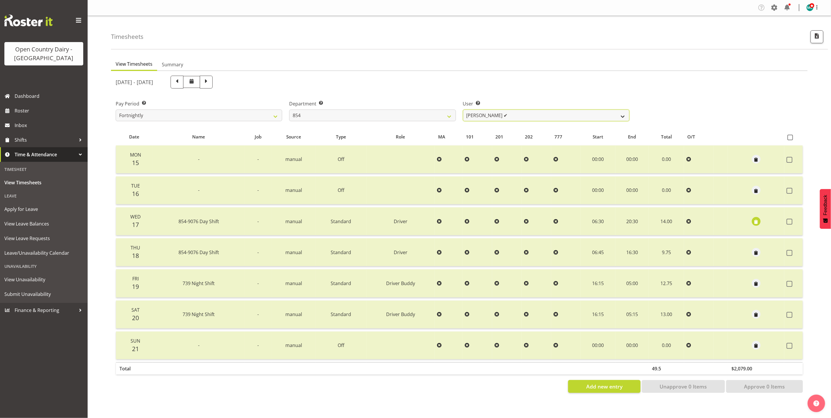
click at [525, 113] on select "Carl Johnstone ✔ John Rook ✔ Karl Nicol ✔ Raymond George ✔" at bounding box center [546, 116] width 166 height 12
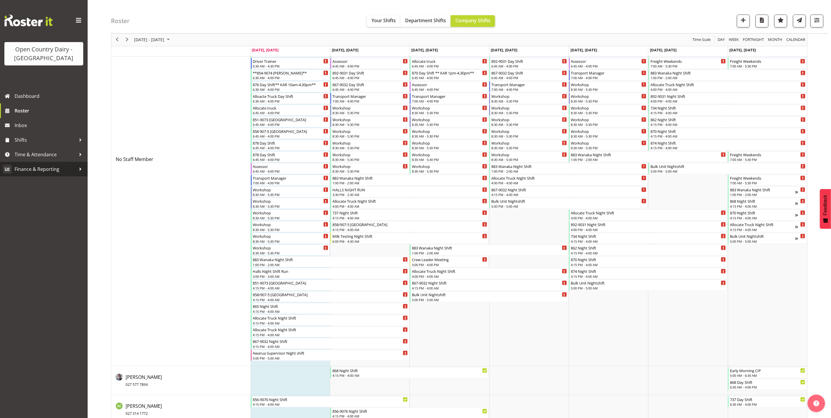
scroll to position [88, 0]
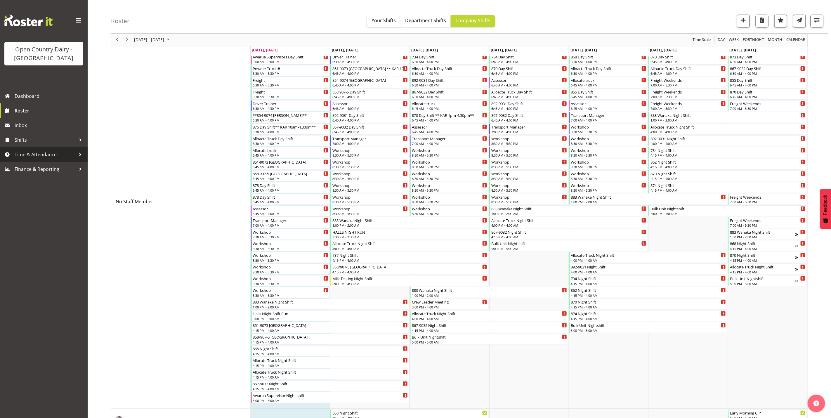
drag, startPoint x: 45, startPoint y: 152, endPoint x: 45, endPoint y: 155, distance: 3.2
click at [45, 152] on span "Time & Attendance" at bounding box center [45, 154] width 61 height 9
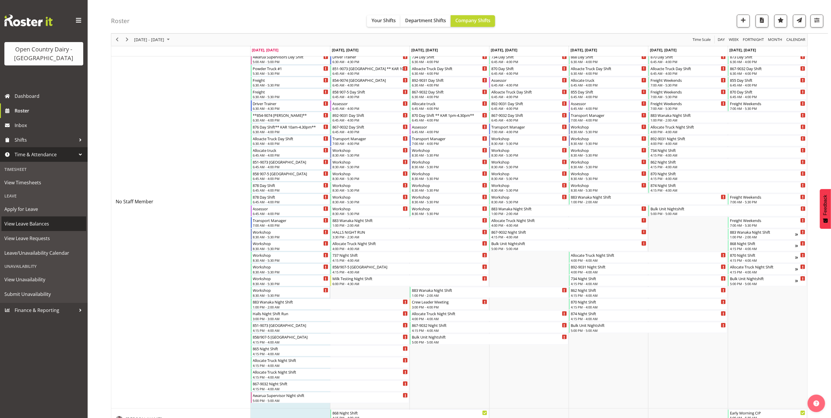
click at [39, 225] on span "View Leave Balances" at bounding box center [43, 223] width 79 height 9
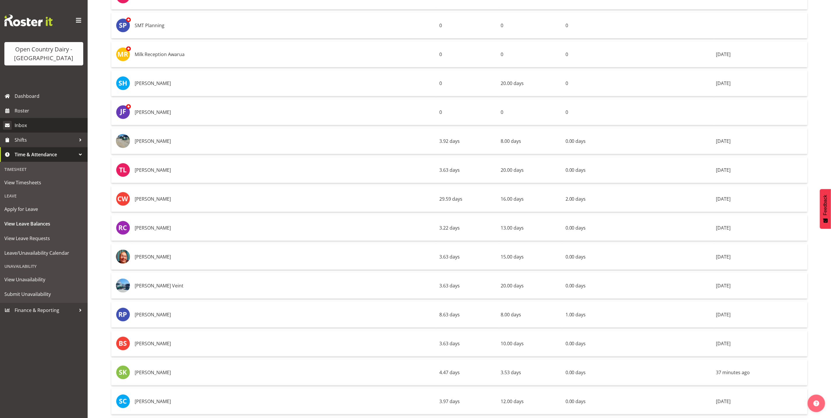
scroll to position [1796, 0]
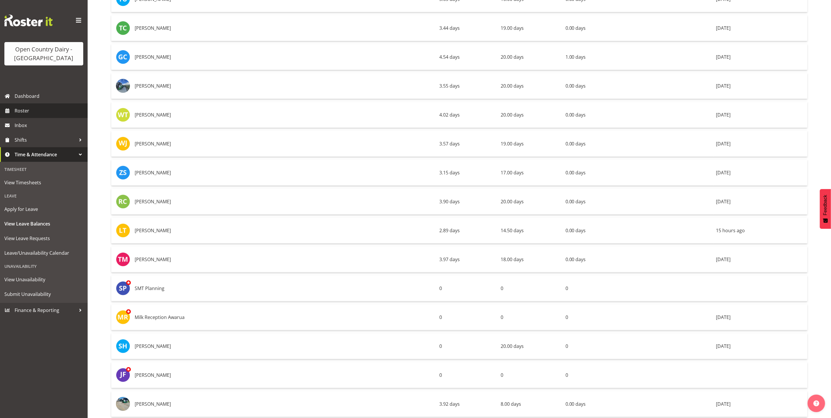
click at [26, 114] on span "Roster" at bounding box center [50, 110] width 70 height 9
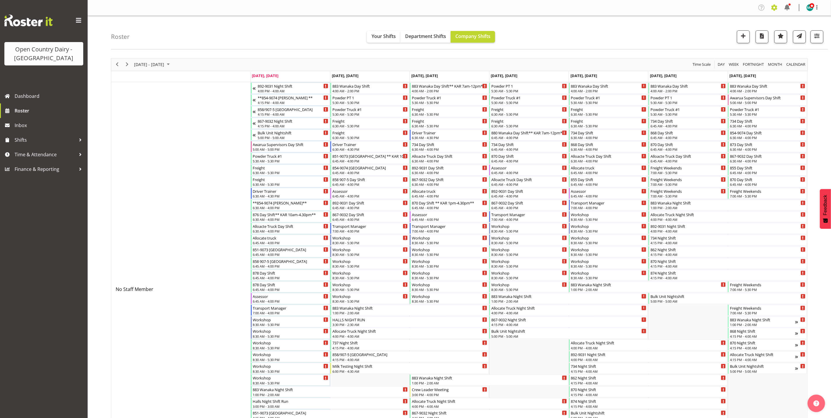
click at [775, 10] on span at bounding box center [773, 7] width 9 height 9
click at [723, 63] on link "Employees" at bounding box center [738, 63] width 81 height 11
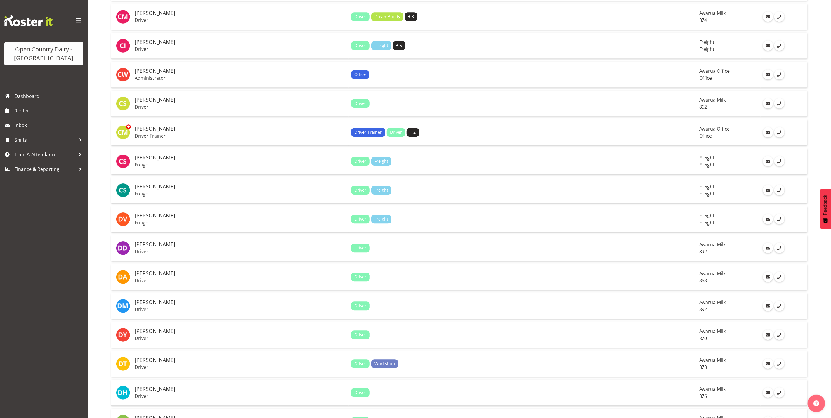
scroll to position [1137, 0]
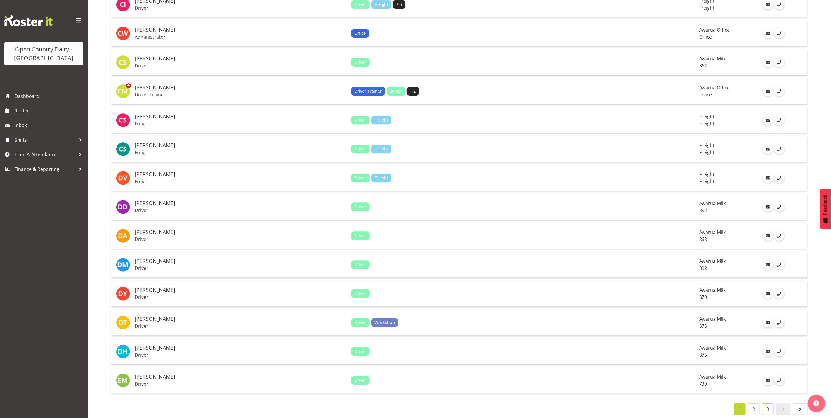
click at [765, 403] on link "3" at bounding box center [768, 409] width 12 height 12
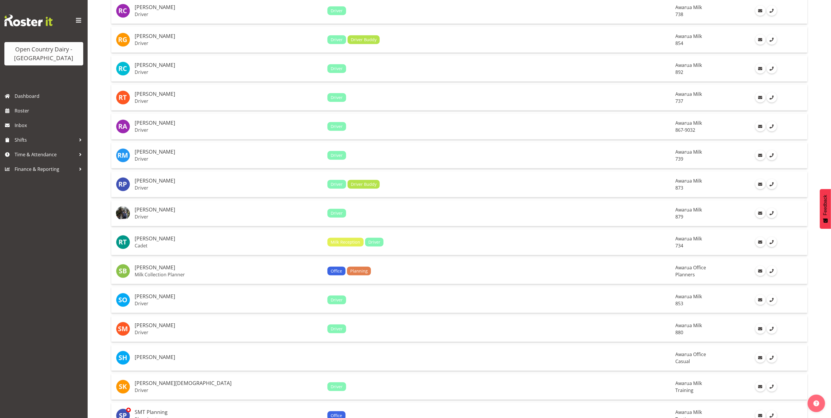
scroll to position [335, 0]
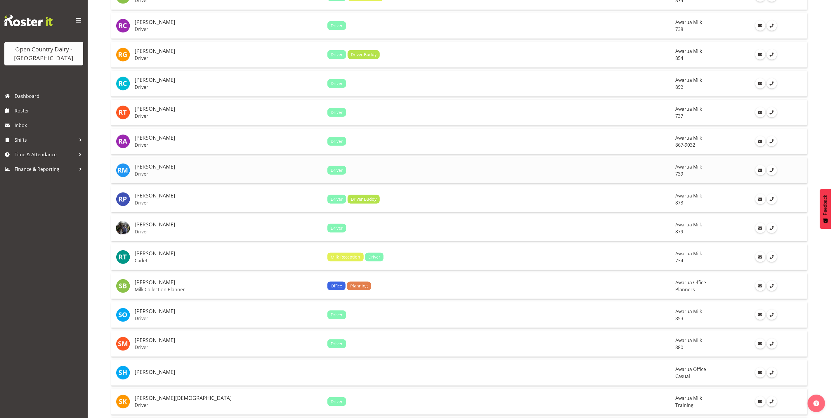
click at [151, 166] on h5 "[PERSON_NAME]" at bounding box center [229, 167] width 188 height 6
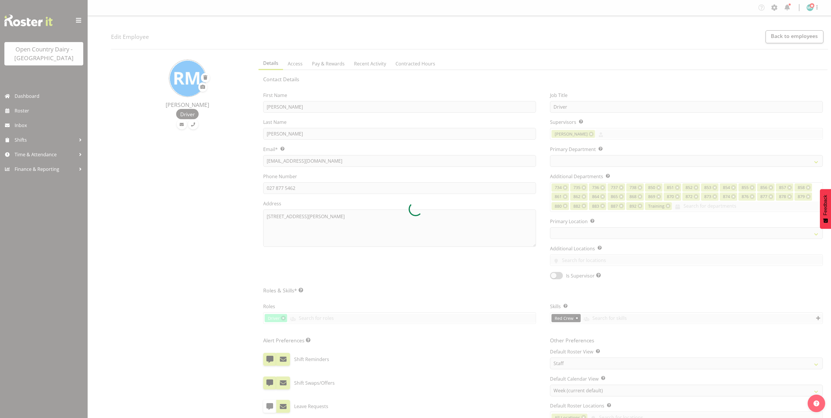
select select "TimelineWeek"
select select
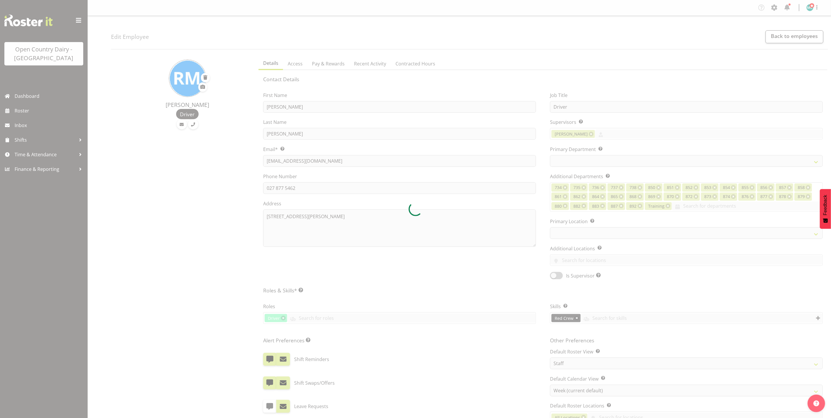
select select "902"
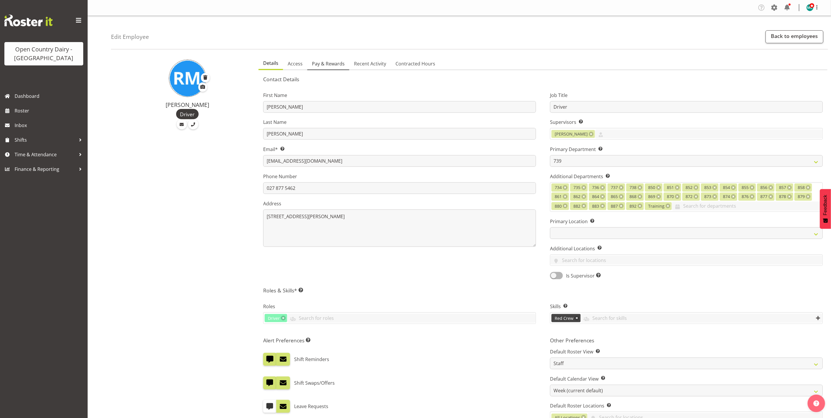
click at [322, 63] on span "Pay & Rewards" at bounding box center [328, 63] width 33 height 7
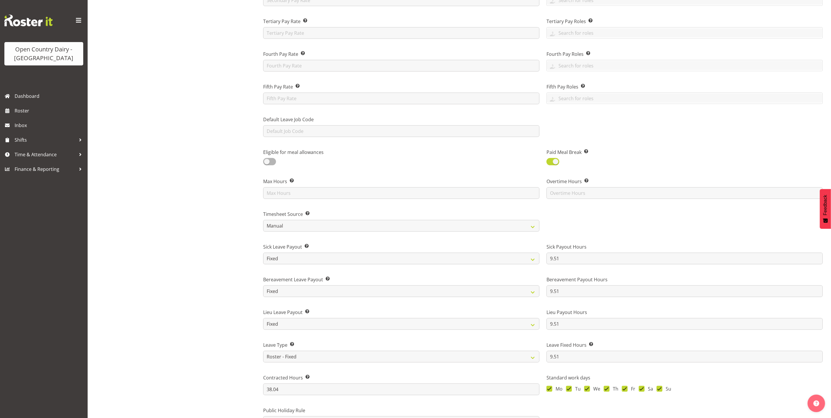
scroll to position [219, 0]
